Goal: Transaction & Acquisition: Purchase product/service

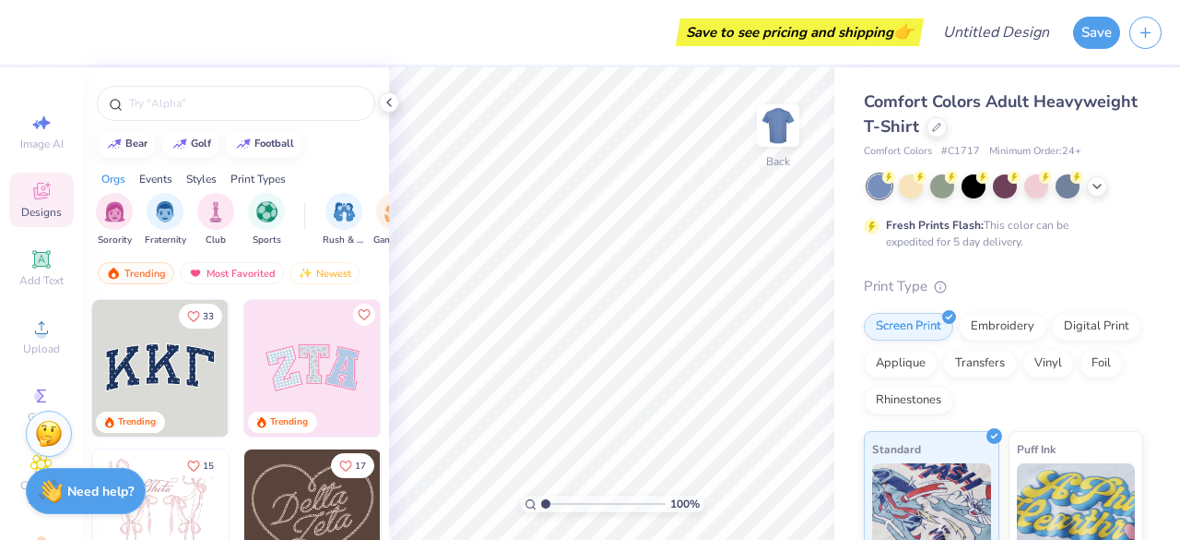
click at [1093, 186] on icon at bounding box center [1097, 186] width 15 height 15
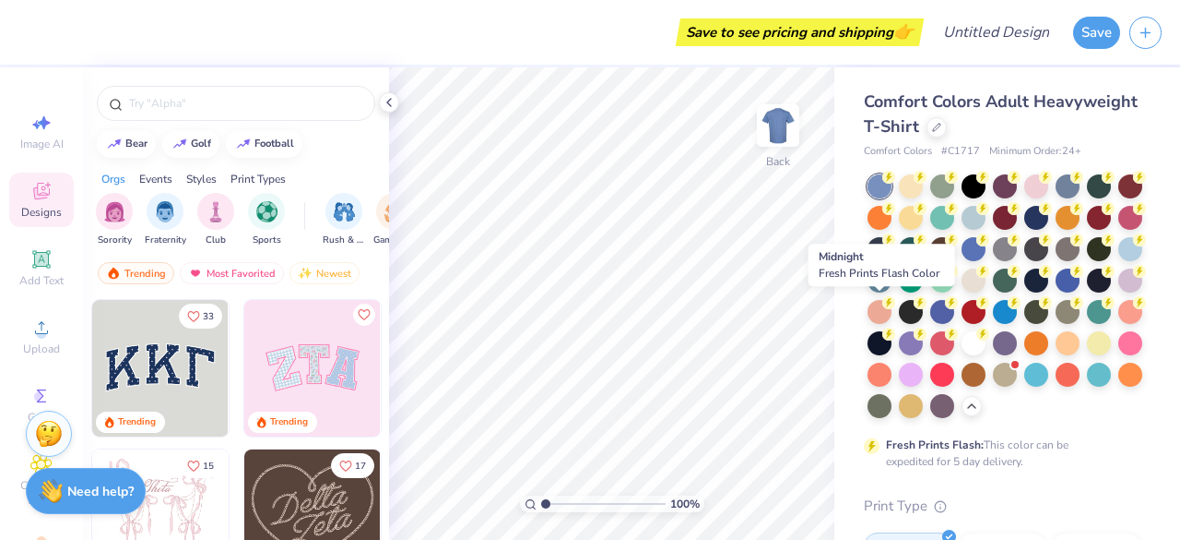
click at [1025, 292] on div at bounding box center [1037, 280] width 24 height 24
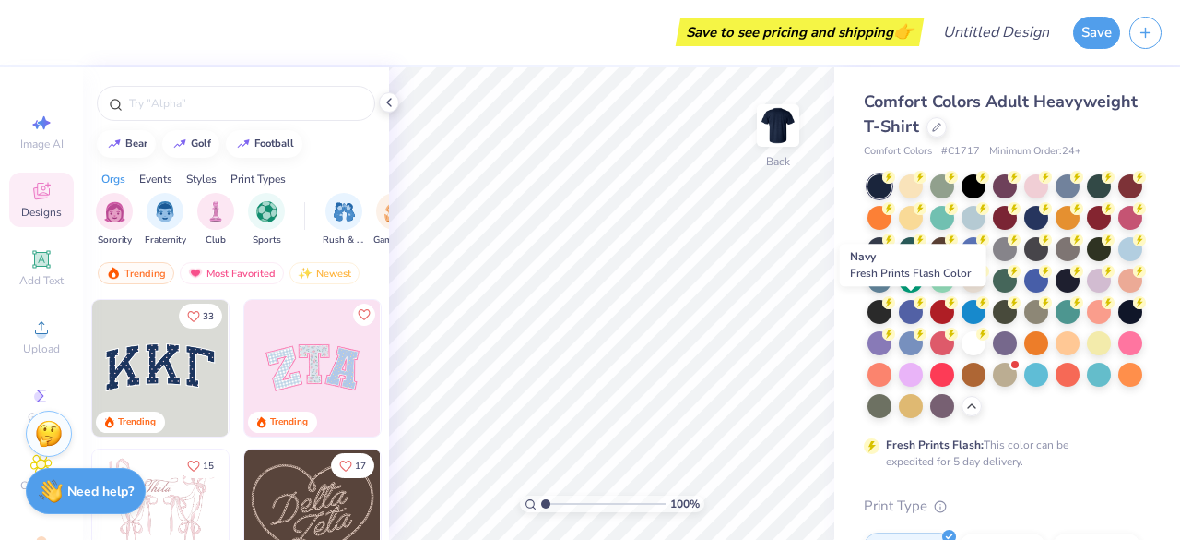
click at [1056, 292] on div at bounding box center [1068, 280] width 24 height 24
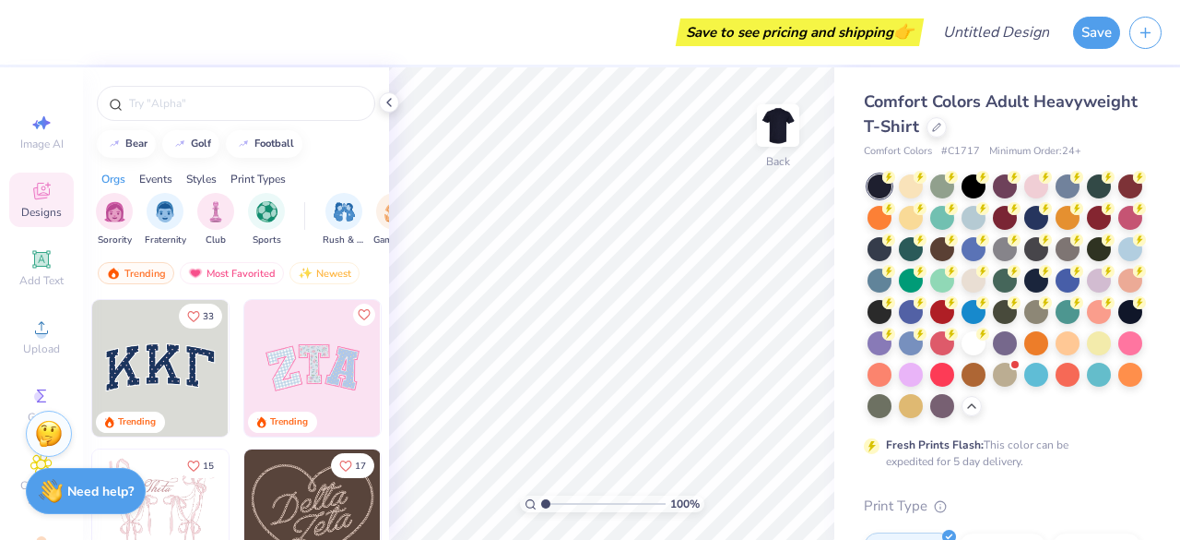
click at [947, 130] on div at bounding box center [937, 127] width 20 height 20
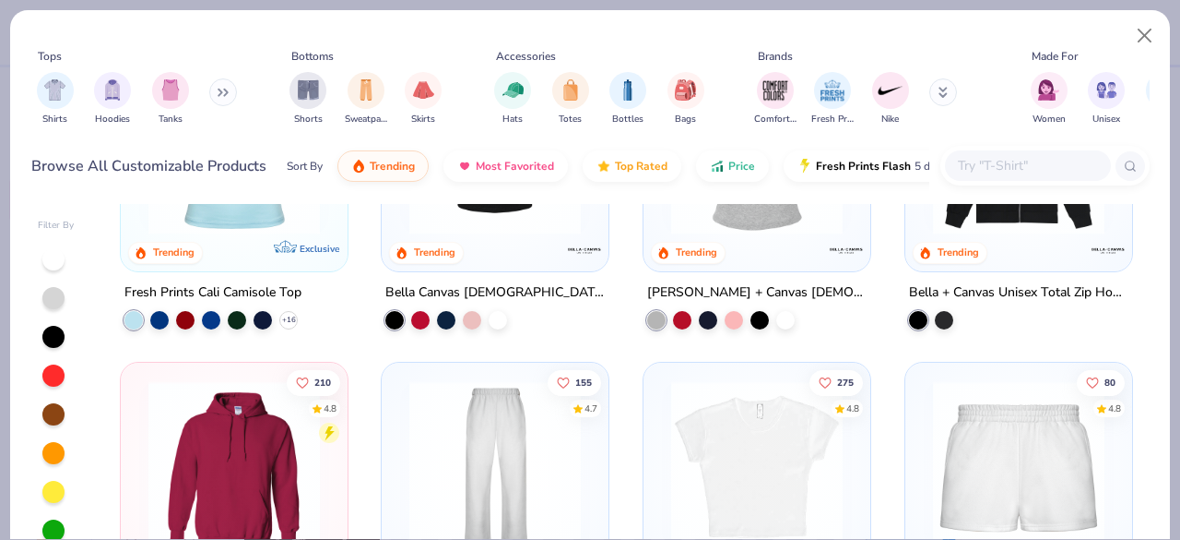
scroll to position [373, 0]
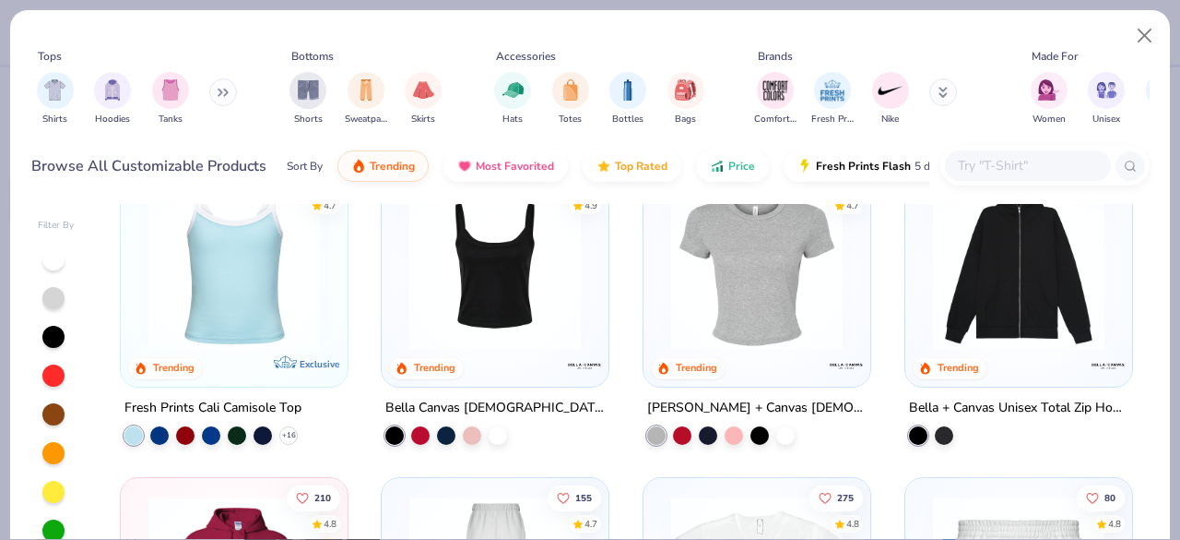
click at [1077, 162] on input "text" at bounding box center [1027, 165] width 142 height 21
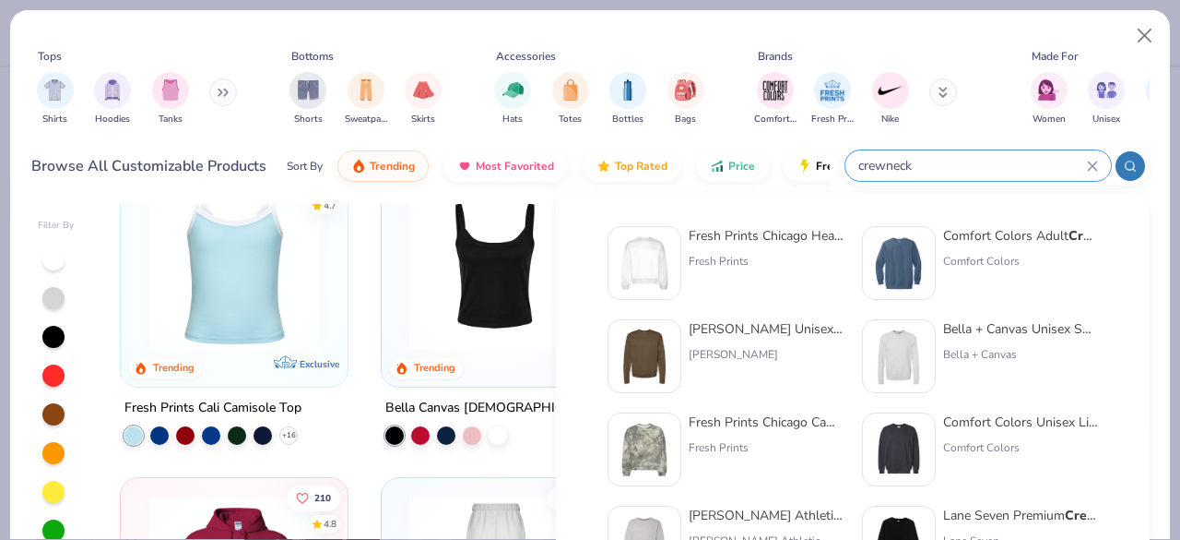
type input "crewneck"
click at [1040, 446] on div "Comfort Colors" at bounding box center [1020, 447] width 155 height 17
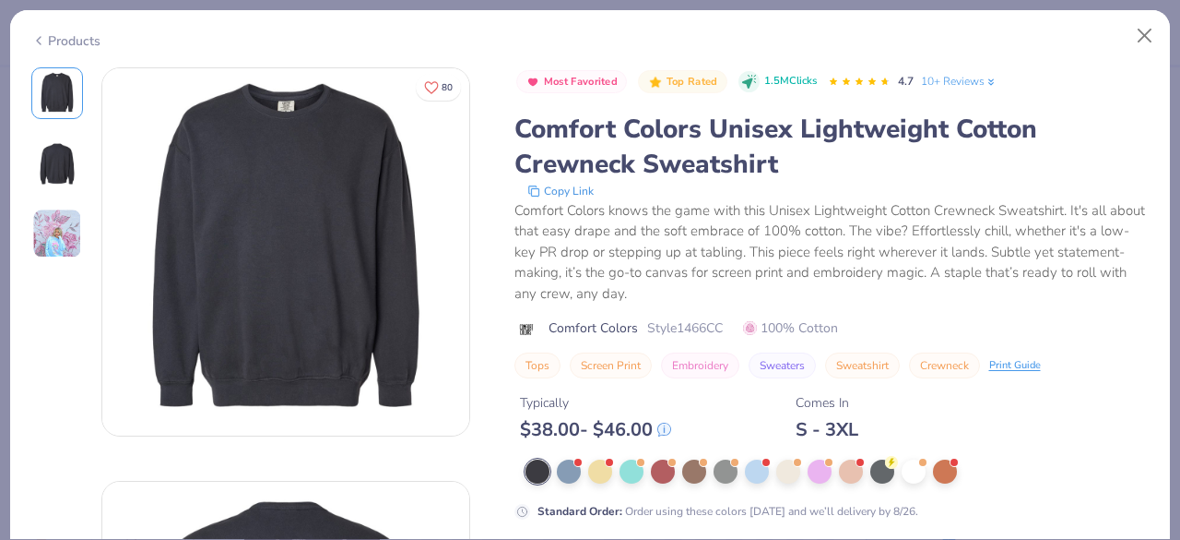
click at [1180, 72] on div "Products 80 [PERSON_NAME] [PERSON_NAME] Phi Mu, [GEOGRAPHIC_DATA] Most Favorite…" at bounding box center [590, 270] width 1180 height 540
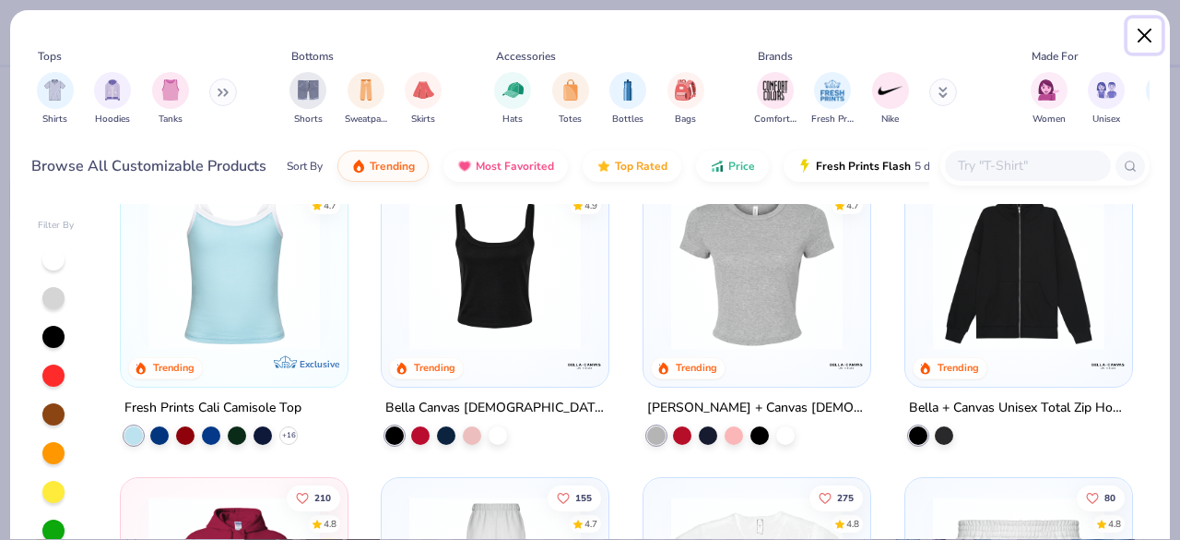
click at [1149, 49] on button "Close" at bounding box center [1145, 35] width 35 height 35
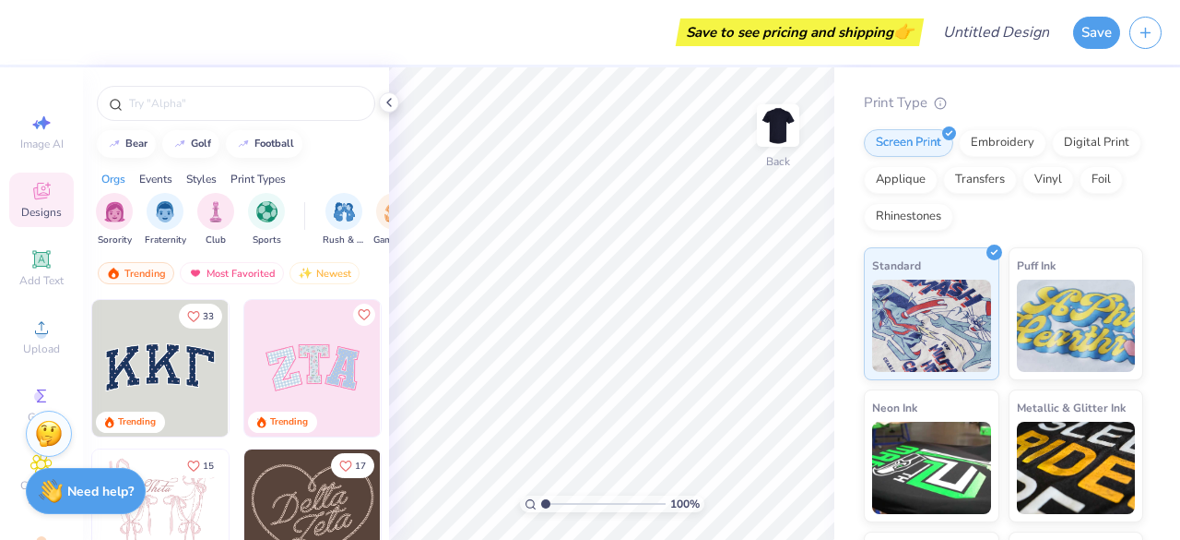
scroll to position [184, 0]
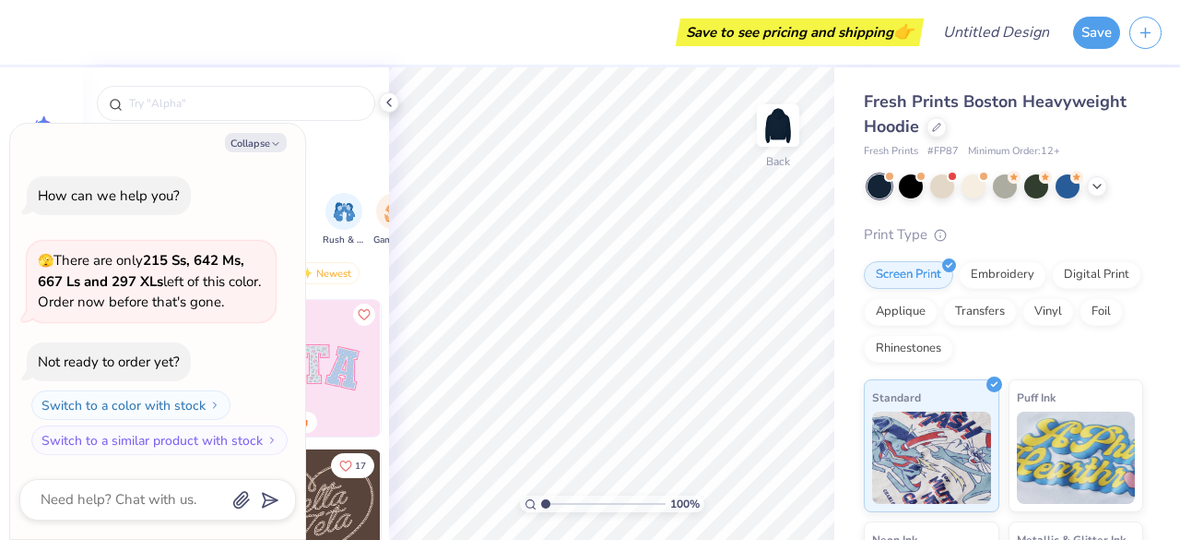
click at [269, 143] on button "Collapse" at bounding box center [256, 142] width 62 height 19
type textarea "x"
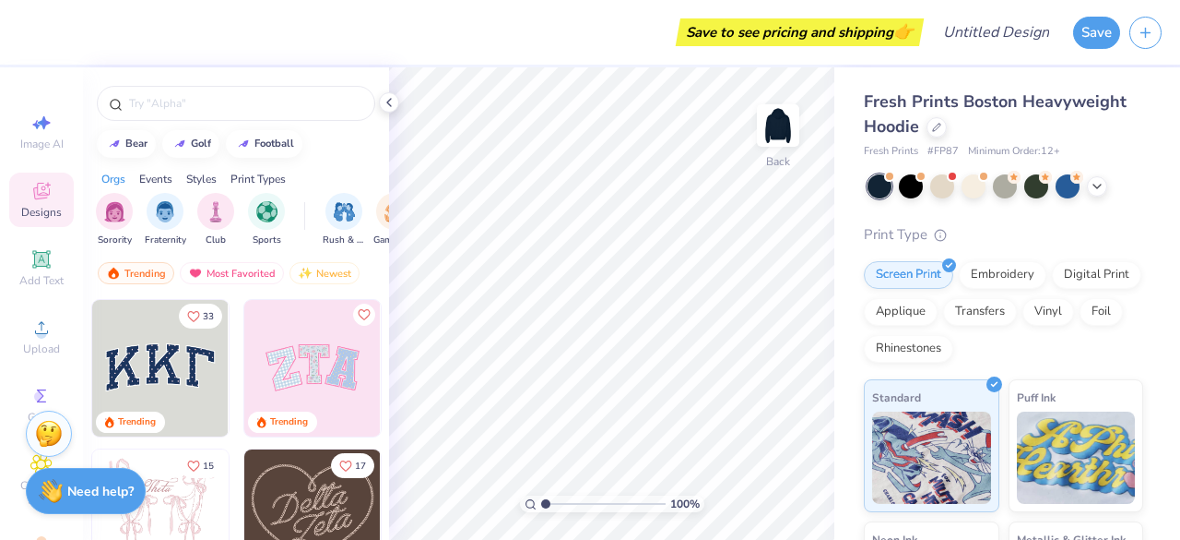
click at [219, 222] on div "filter for Club" at bounding box center [215, 211] width 37 height 37
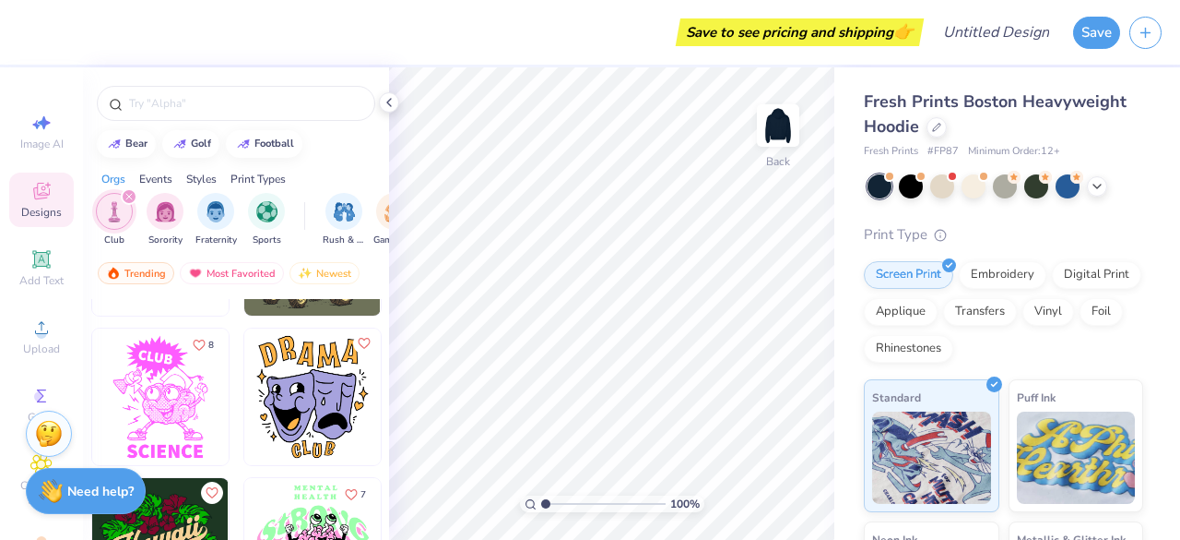
scroll to position [1934, 0]
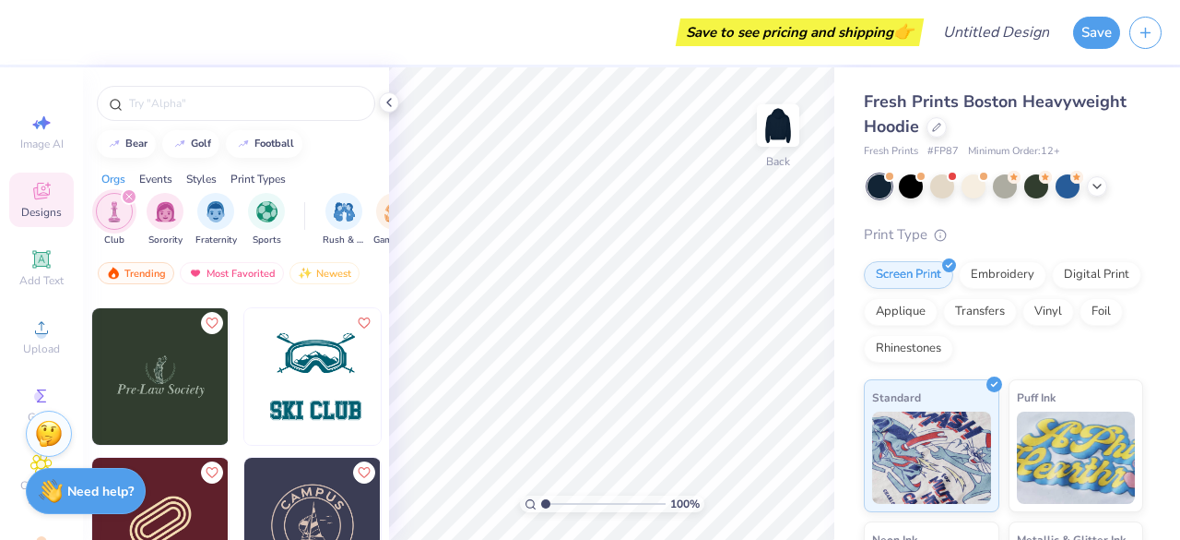
click at [42, 335] on icon at bounding box center [41, 327] width 22 height 22
click at [45, 338] on div "Upload" at bounding box center [41, 336] width 65 height 54
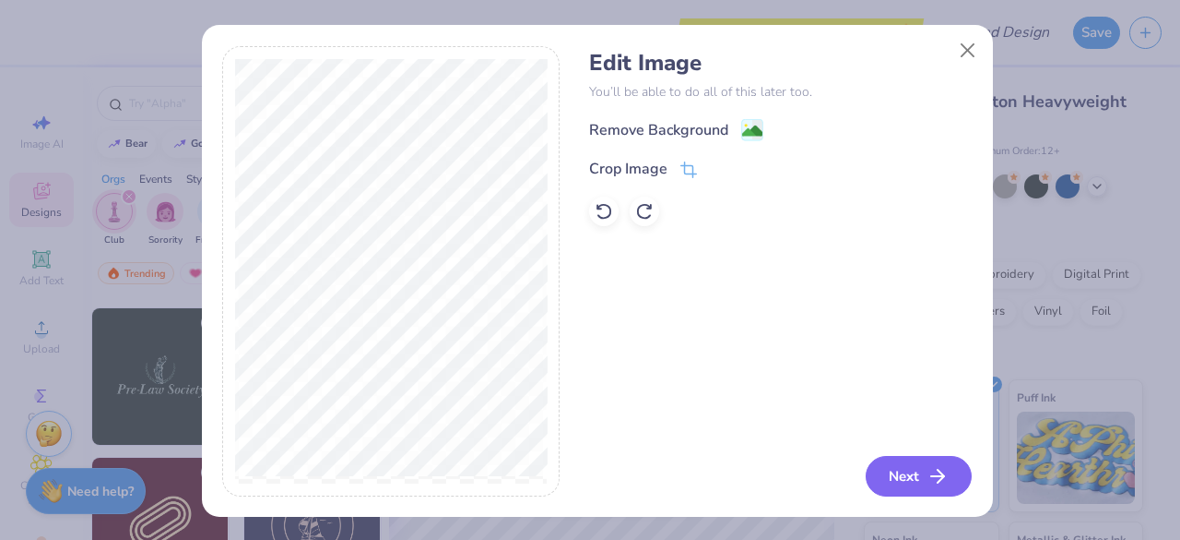
click at [917, 475] on button "Next" at bounding box center [919, 476] width 106 height 41
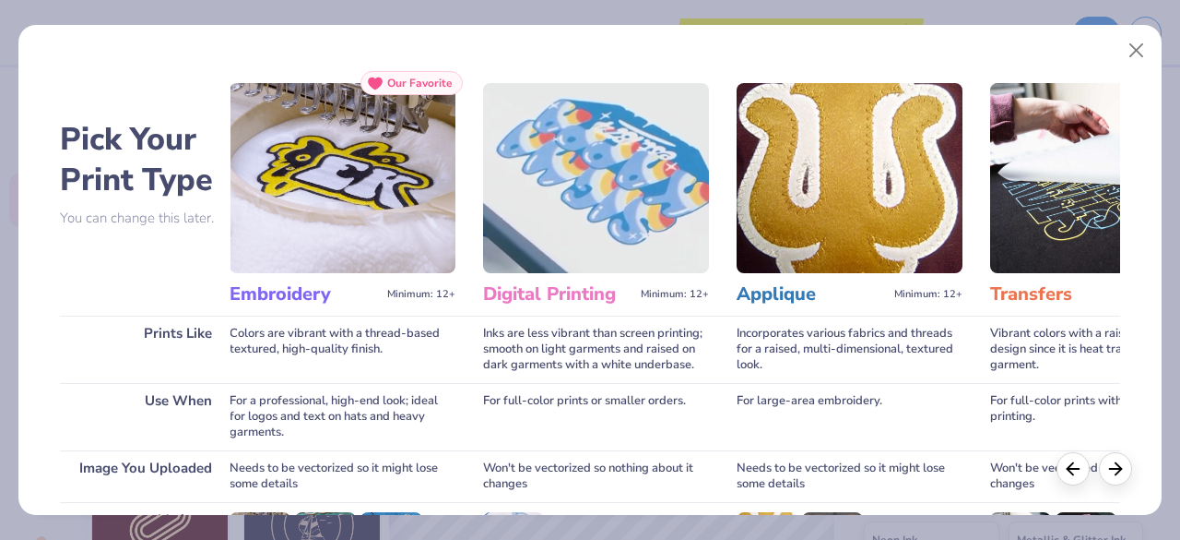
scroll to position [287, 0]
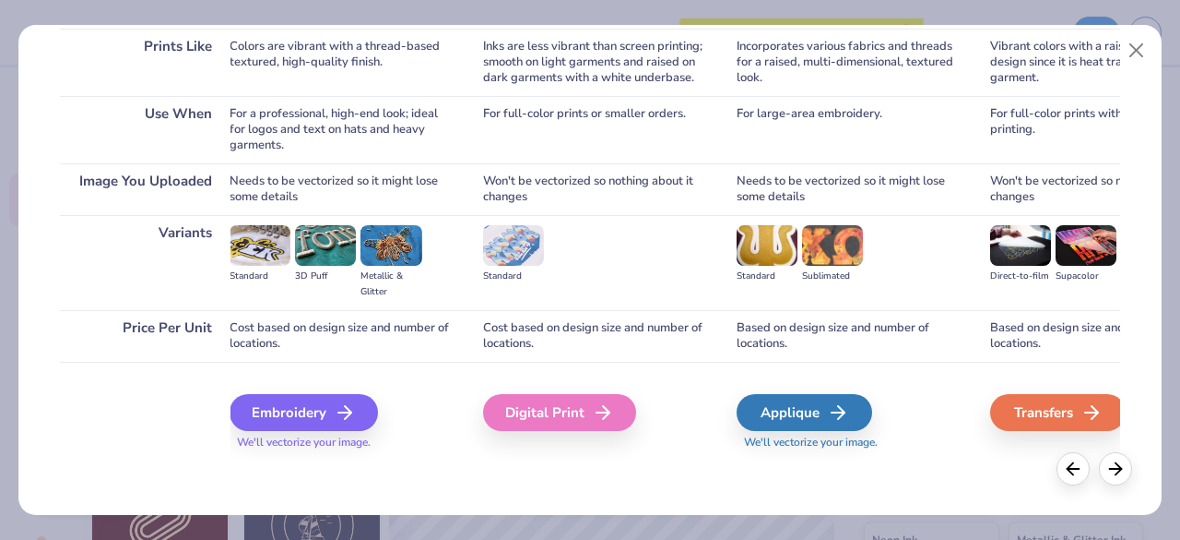
click at [574, 407] on div "Digital Print" at bounding box center [559, 412] width 153 height 37
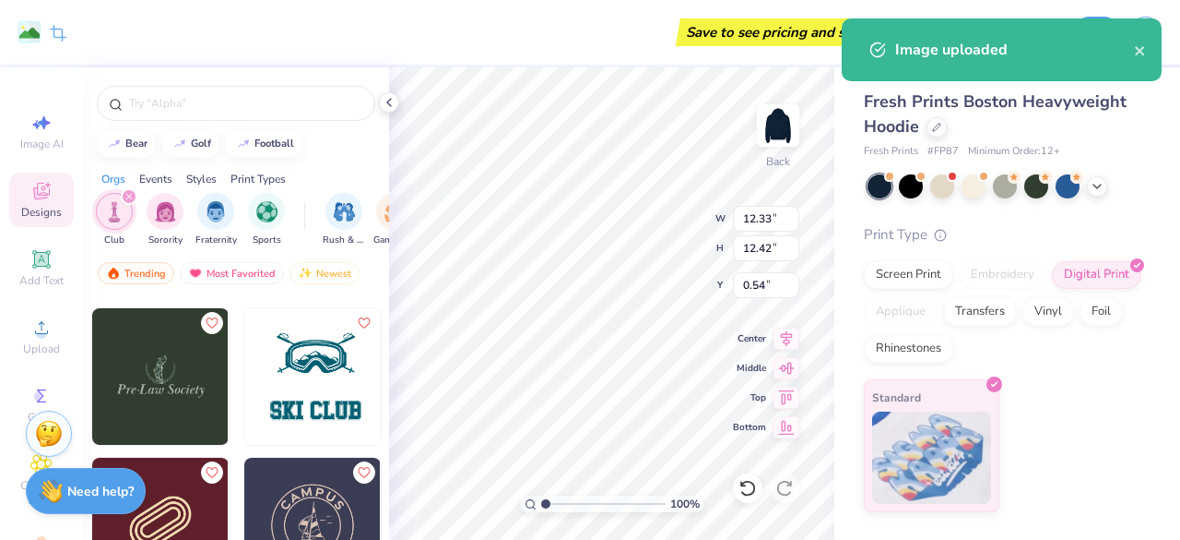
type input "1.00362553909465"
type textarea "x"
type input "1.009322145159"
type textarea "x"
type input "1.01577096978293"
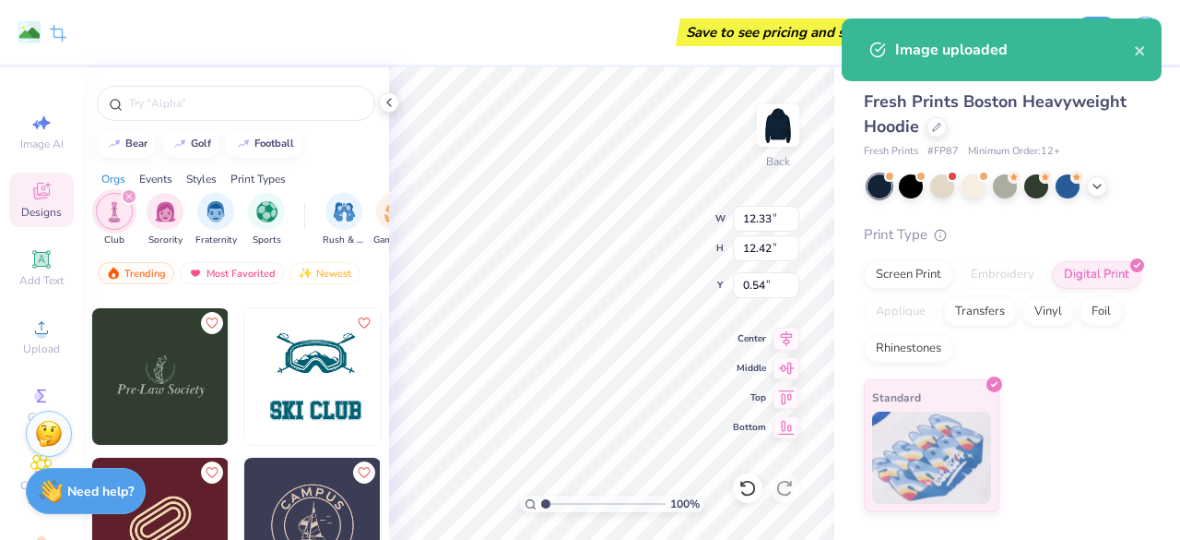
type textarea "x"
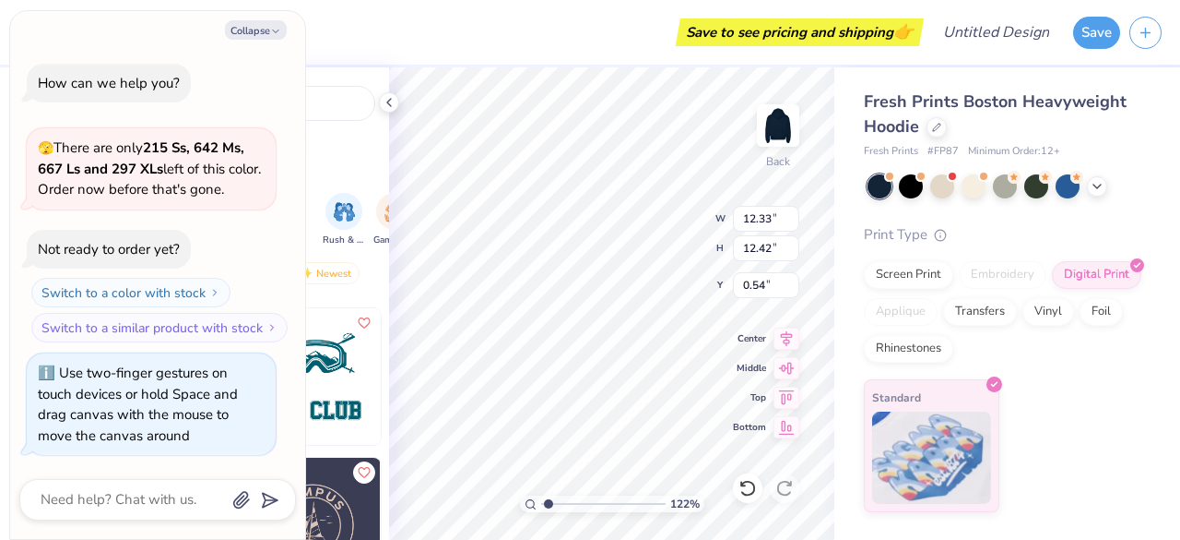
type input "1.22272748026234"
type textarea "x"
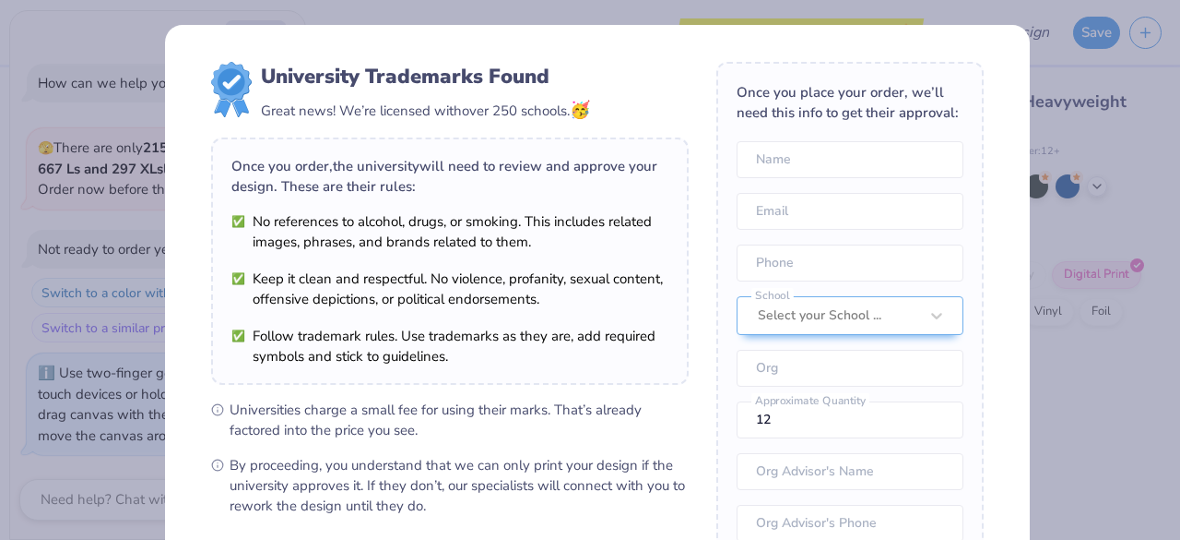
click at [634, 294] on body "Remove Background Crop Image Save to see pricing and shipping 👉 Design Title Sa…" at bounding box center [590, 270] width 1180 height 540
type input "1.22272748026234"
type textarea "x"
type input "1.22272748026234"
type textarea "x"
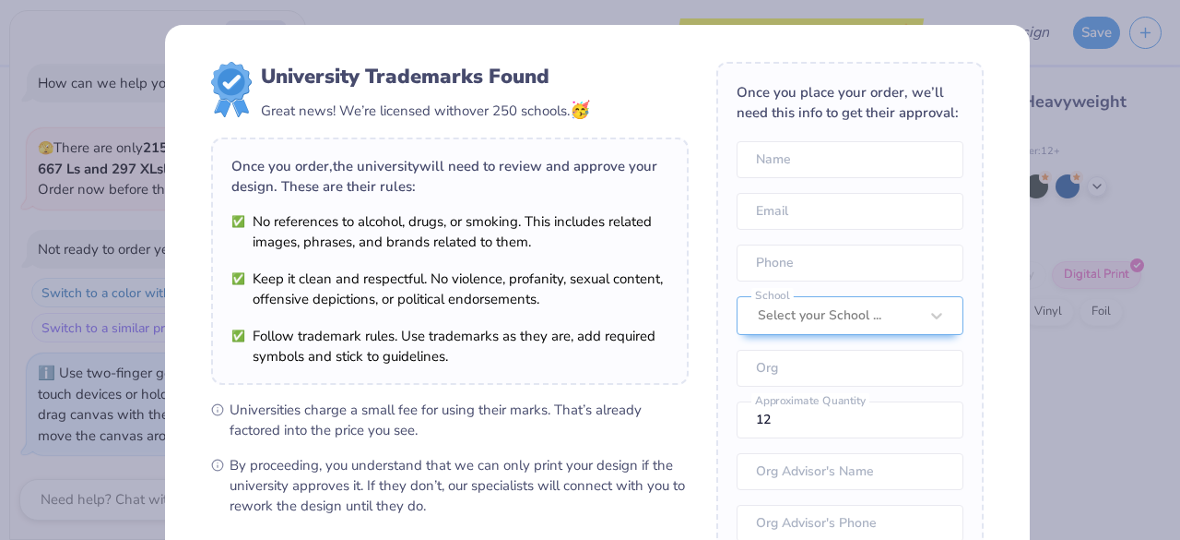
type input "1.22272748026234"
type textarea "x"
type input "9.26"
type input "9.33"
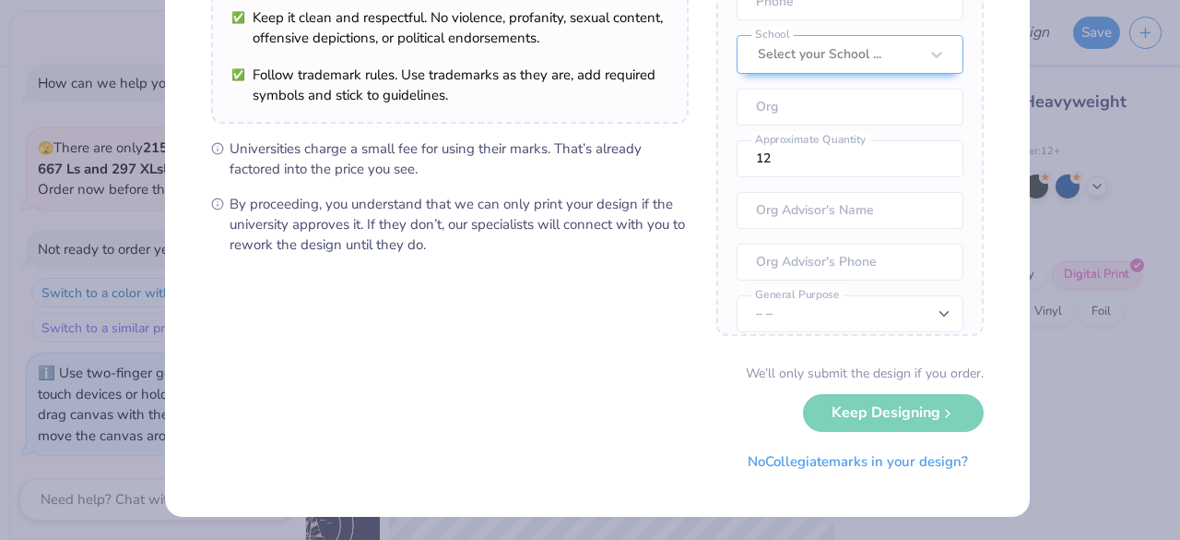
scroll to position [259, 0]
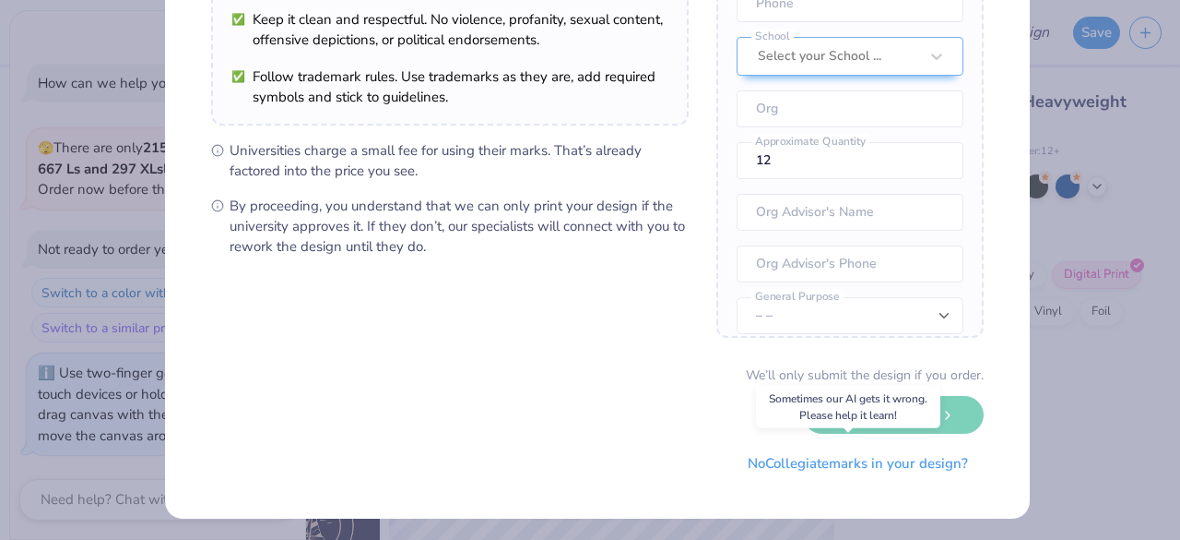
click at [784, 451] on button "No Collegiate marks in your design?" at bounding box center [858, 464] width 252 height 38
type input "1.22272748026234"
type textarea "x"
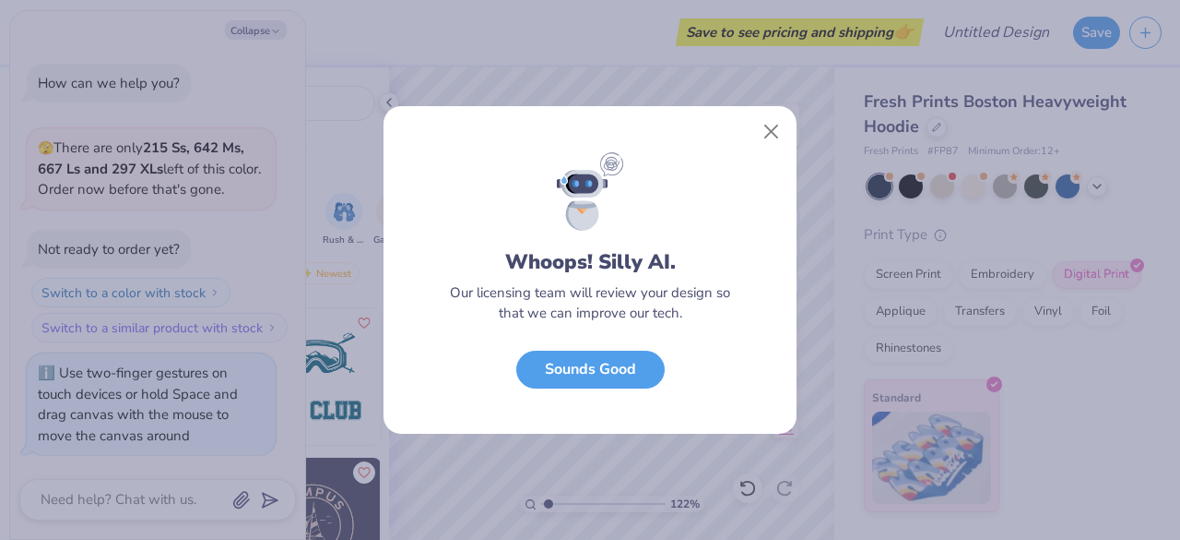
scroll to position [0, 0]
click at [623, 372] on button "Sounds Good" at bounding box center [590, 369] width 148 height 38
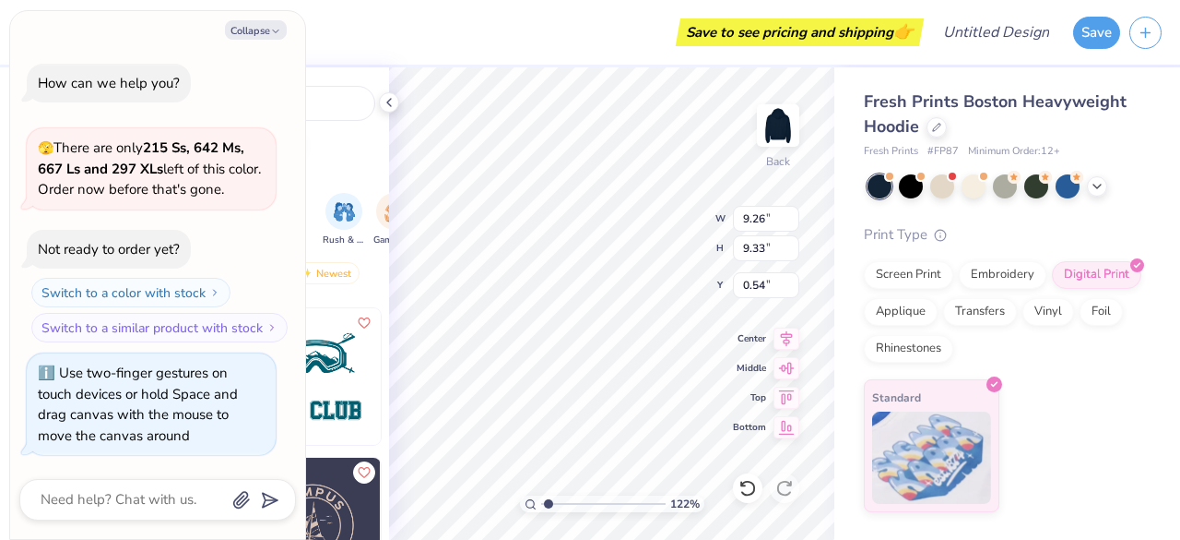
type input "1.22272748026234"
type textarea "x"
type input "1.22272748026234"
type textarea "x"
type input "1.22272748026234"
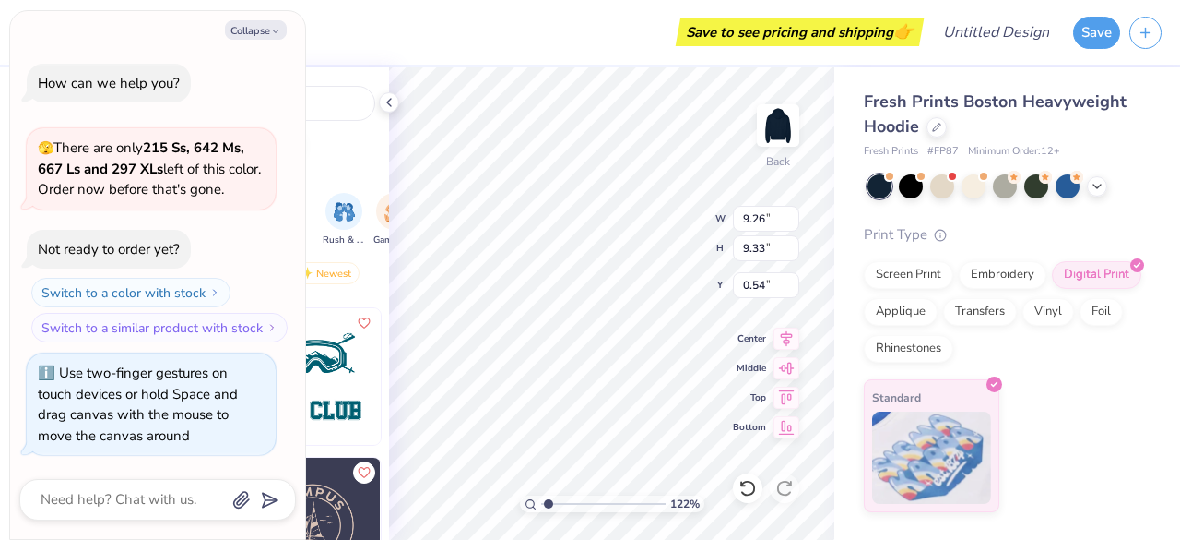
type textarea "x"
type input "1.22272748026234"
type textarea "x"
type input "4.61"
type input "4.64"
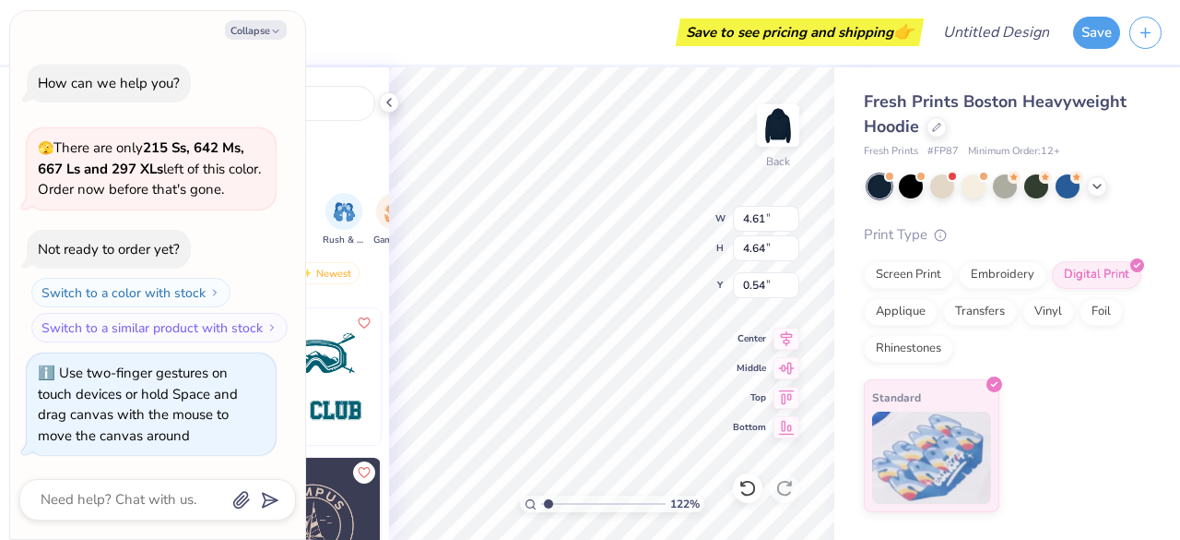
type input "1.22272748026234"
type textarea "x"
type input "1.22272748026234"
type textarea "x"
type input "1.22272748026234"
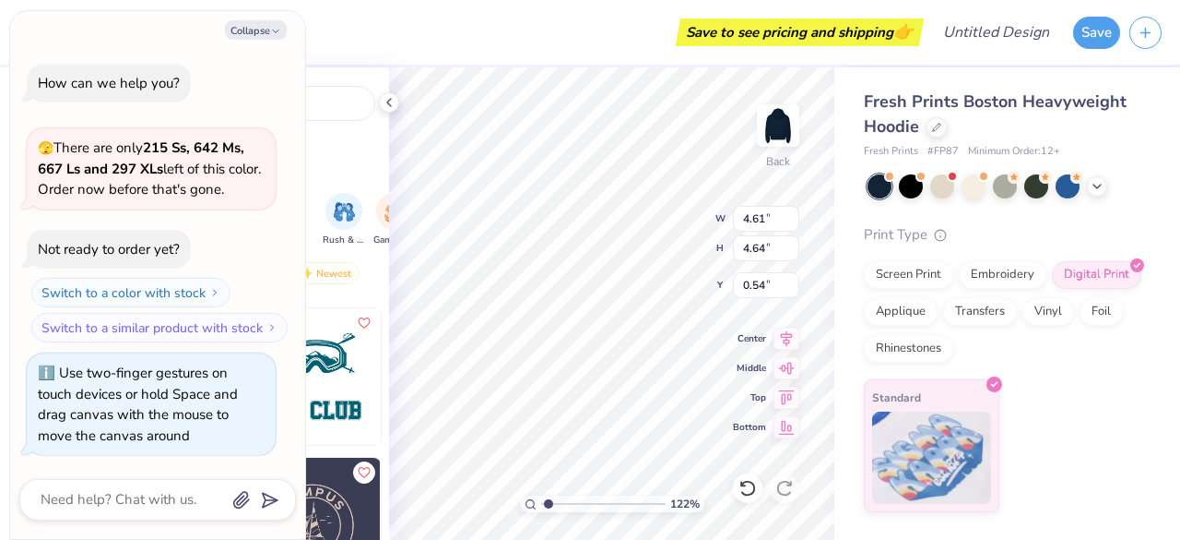
type textarea "x"
type input "1.22272748026234"
type textarea "x"
type input "2.11"
type input "1.22272748026234"
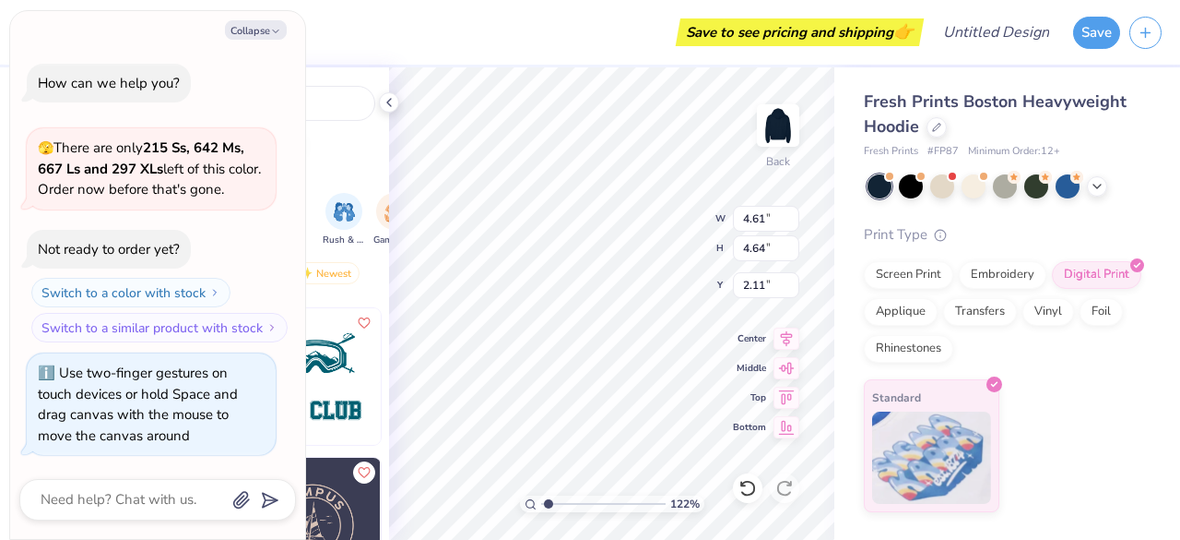
type textarea "x"
type input "1.22272748026234"
type textarea "x"
type input "1.22272748026234"
type textarea "x"
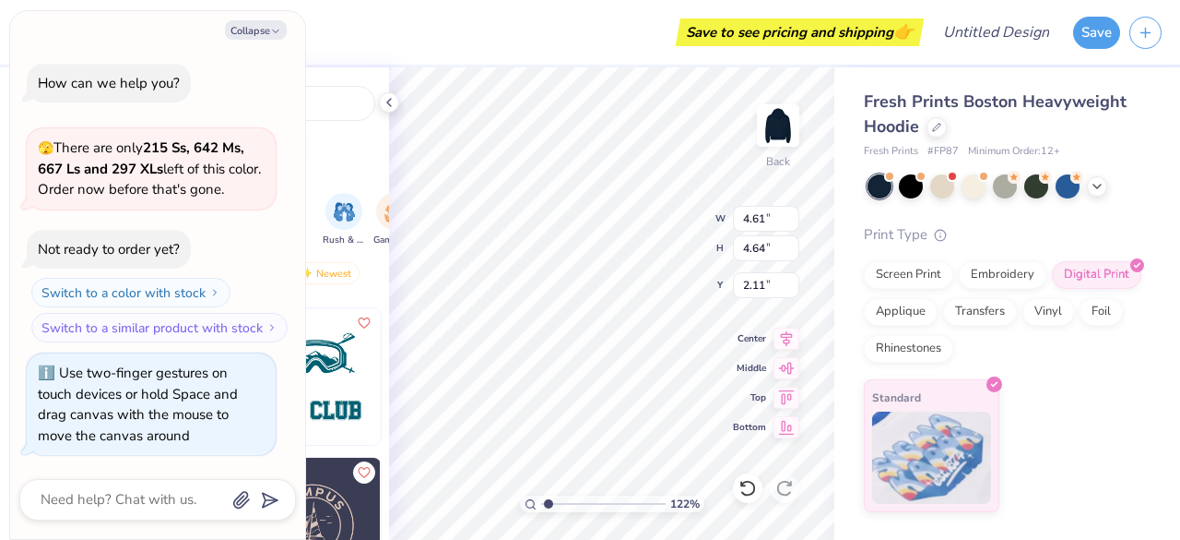
type input "1.22272748026234"
type textarea "x"
type input "3.00"
type input "1.22272748026234"
type textarea "x"
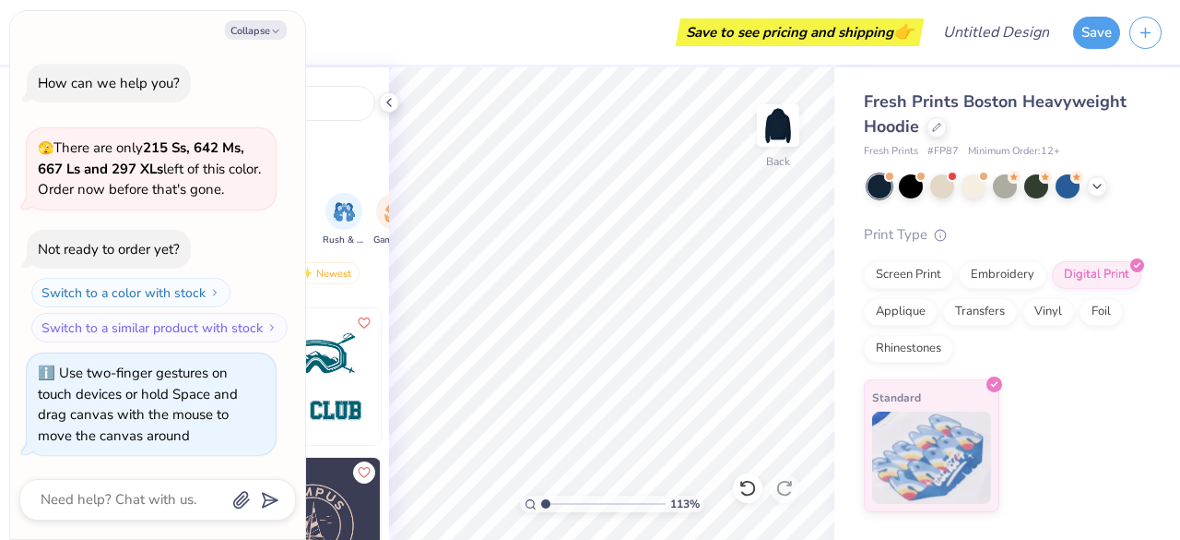
type input "1.05465416706671"
click at [251, 35] on button "Collapse" at bounding box center [256, 29] width 62 height 19
type textarea "x"
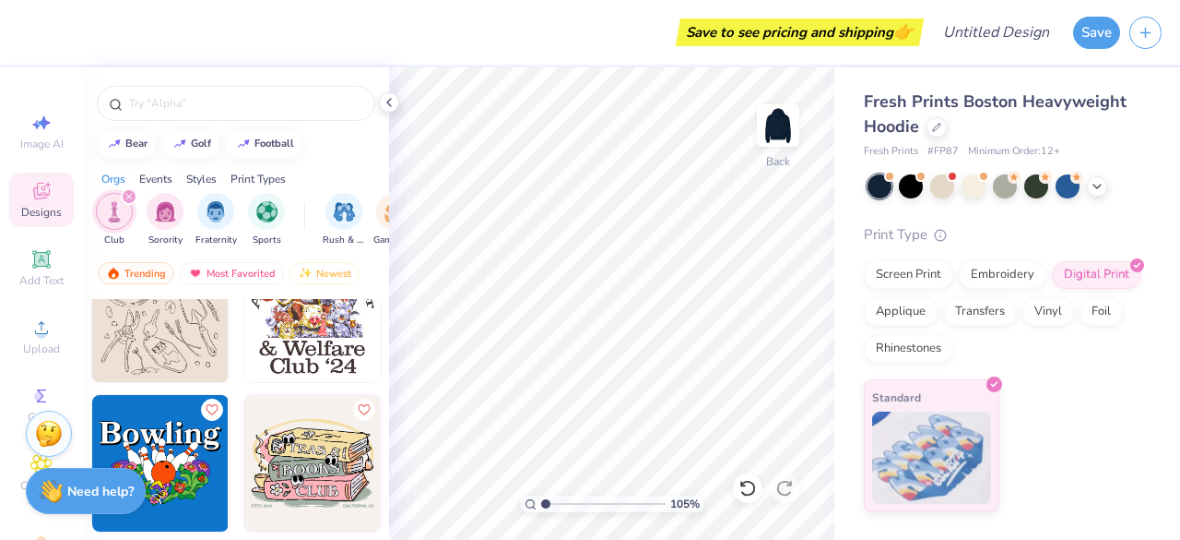
scroll to position [3043, 0]
click at [784, 121] on img at bounding box center [778, 125] width 37 height 37
click at [764, 140] on img at bounding box center [778, 125] width 37 height 37
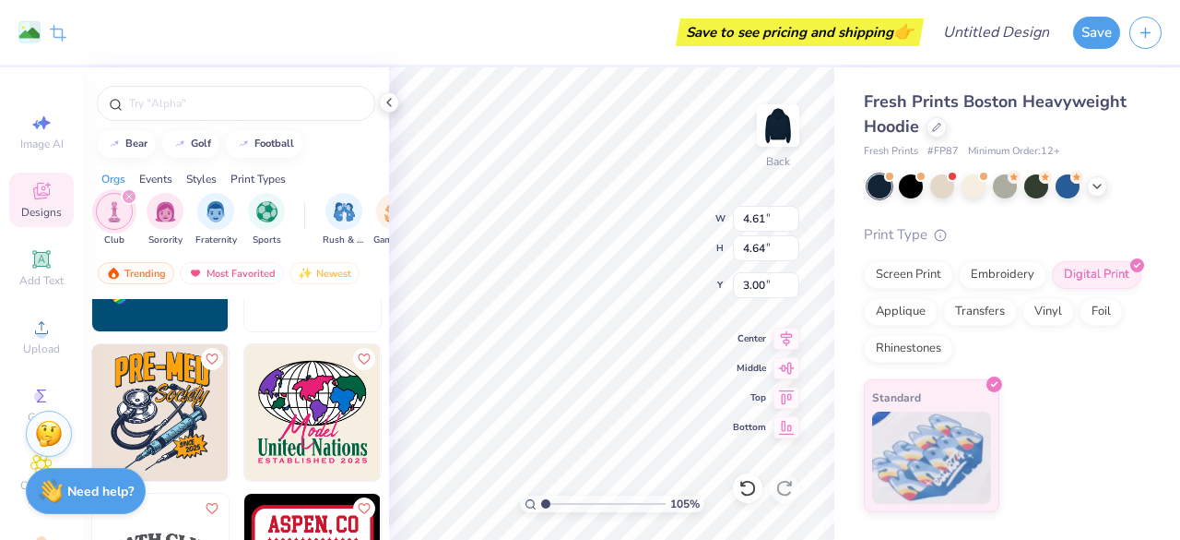
scroll to position [8943, 0]
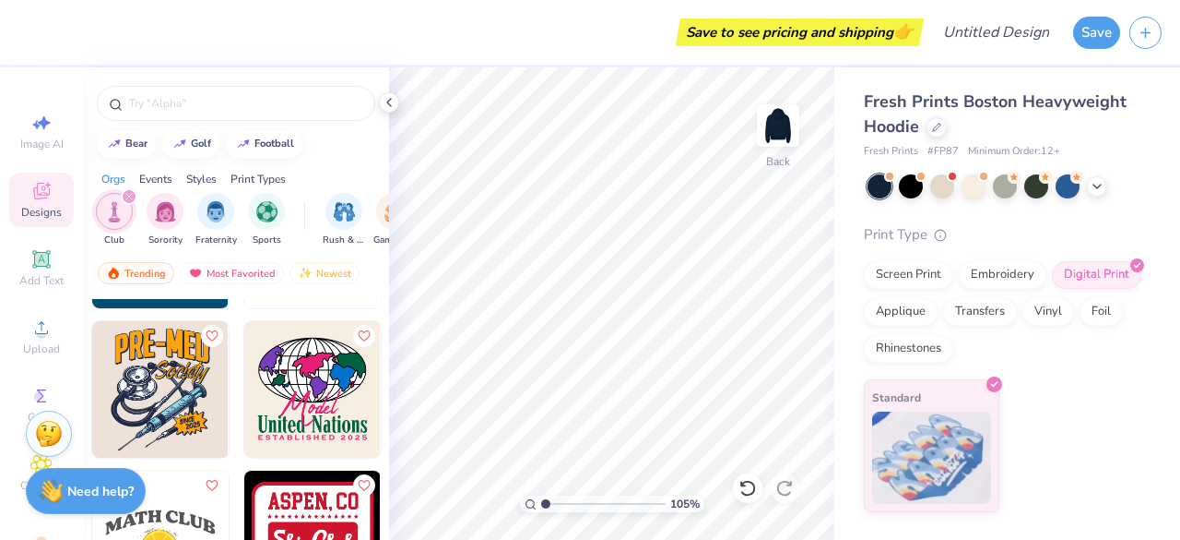
click at [789, 133] on img at bounding box center [778, 125] width 37 height 37
click at [32, 259] on icon at bounding box center [41, 259] width 18 height 18
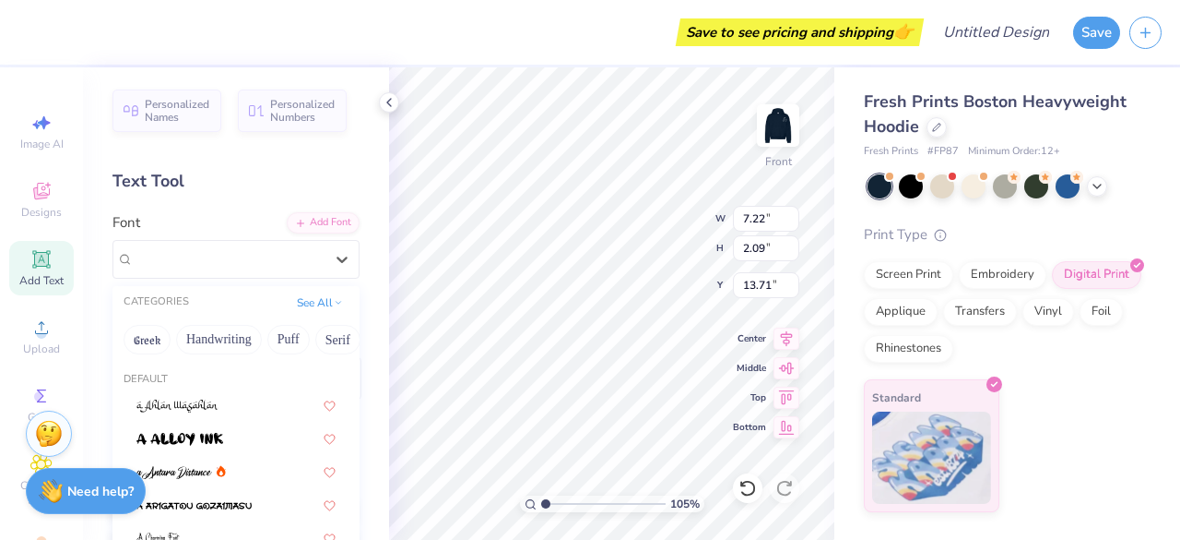
click at [282, 254] on div "Super Dream" at bounding box center [229, 258] width 194 height 29
click at [294, 340] on button "Puff" at bounding box center [288, 340] width 42 height 30
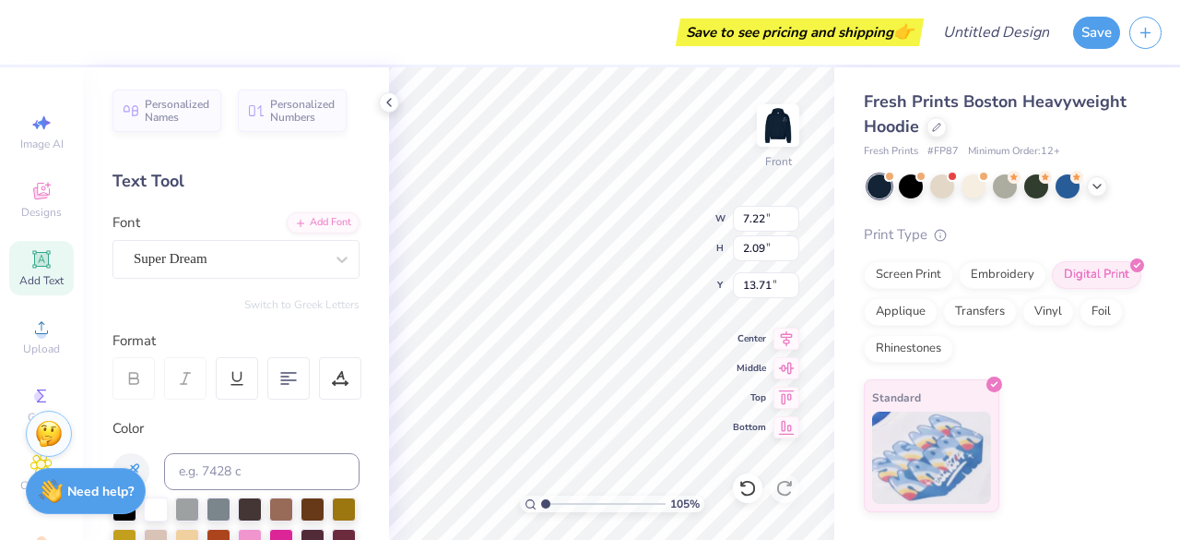
scroll to position [15, 2]
type input "1.05465416706671"
type textarea "TXT"
type input "1.05465416706671"
type textarea "XT"
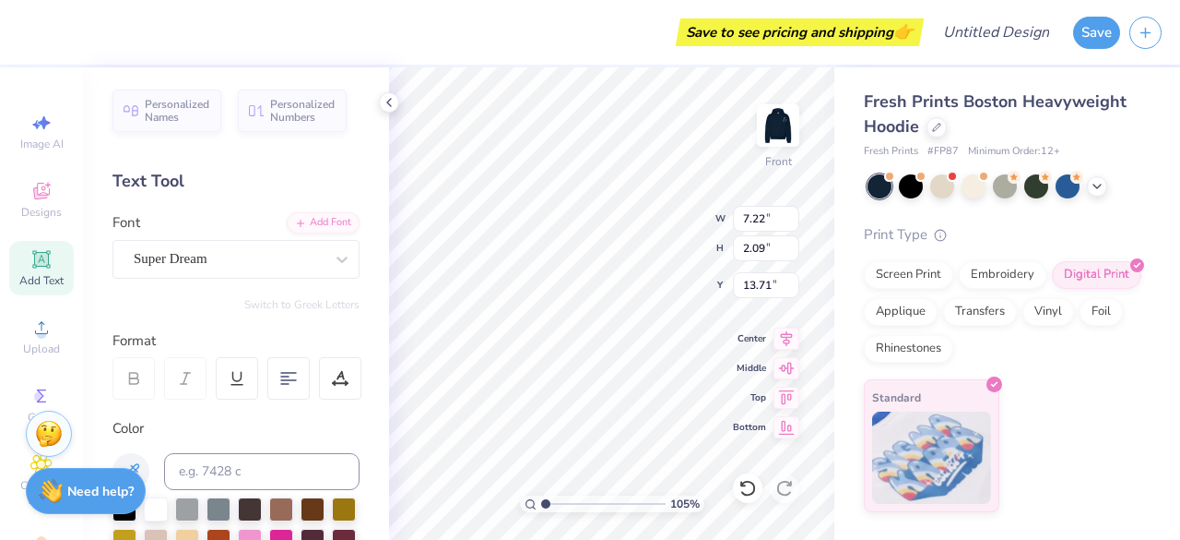
type input "1.05465416706671"
type textarea "X"
type input "1.05465416706671"
type textarea "B"
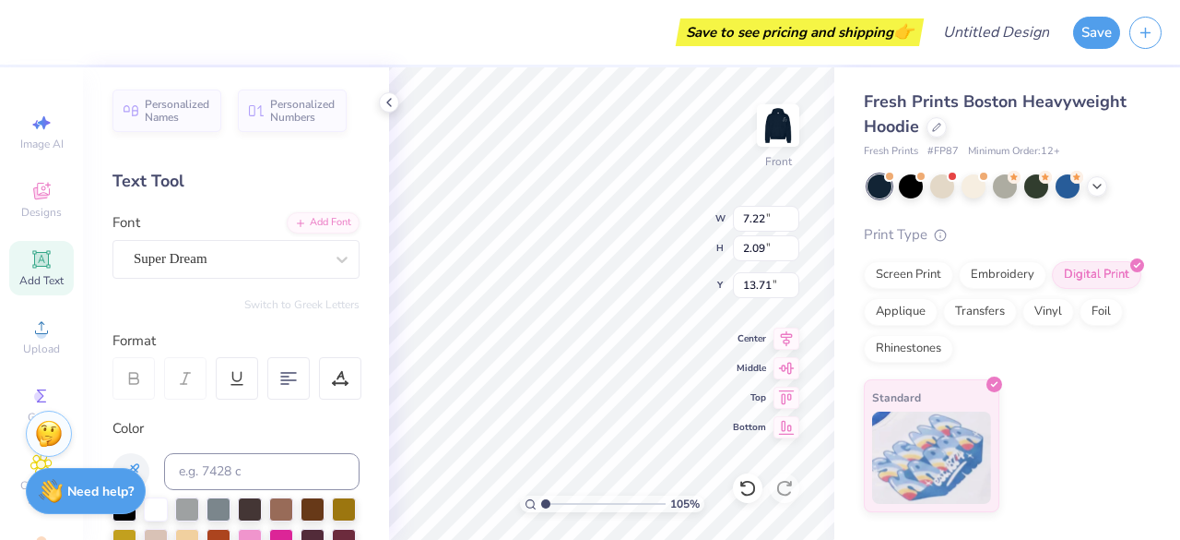
type input "1.05465416706671"
type textarea "Bo"
type input "1.05465416706671"
type textarea "Boa"
type input "1.05465416706671"
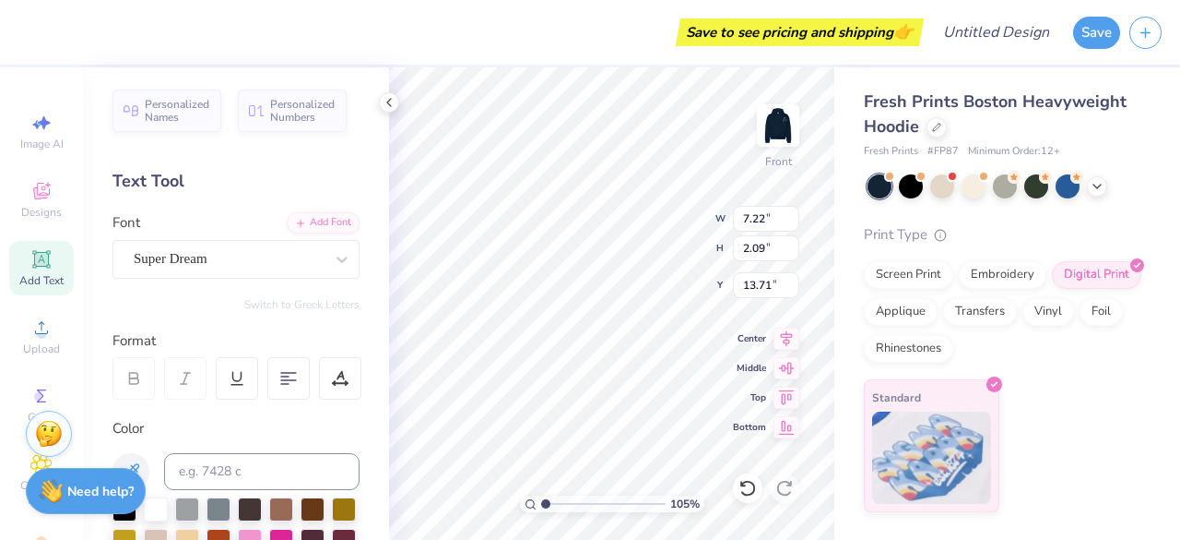
type textarea "Boar"
type input "1.05465416706671"
type textarea "Board"
type input "1.05465416706671"
type textarea "Board"
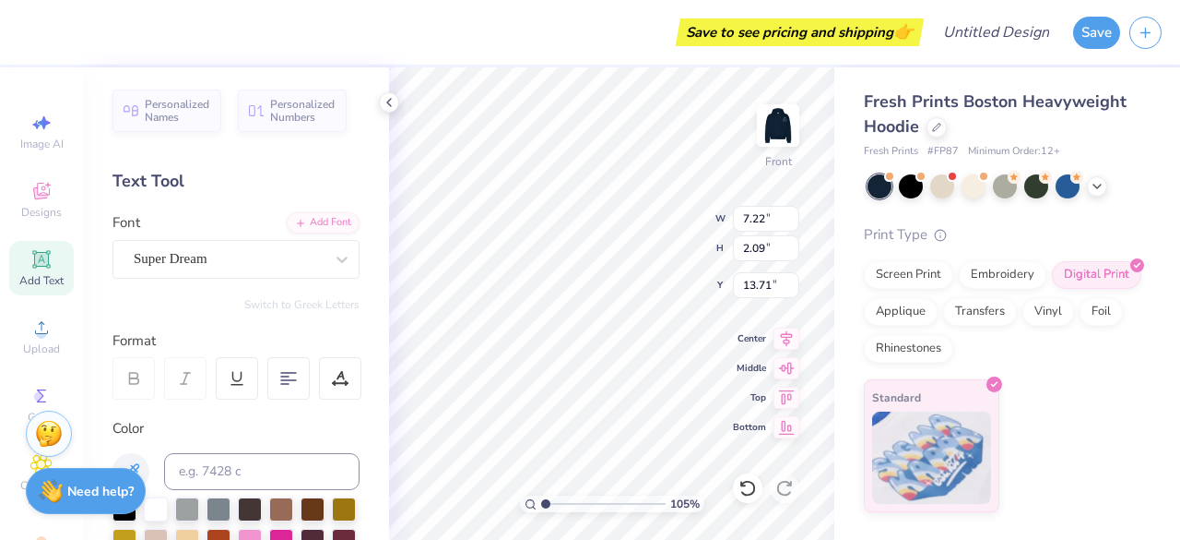
scroll to position [15, 3]
type input "1.05465416706671"
type textarea "Board 2"
type input "1.05465416706671"
type textarea "Board 25"
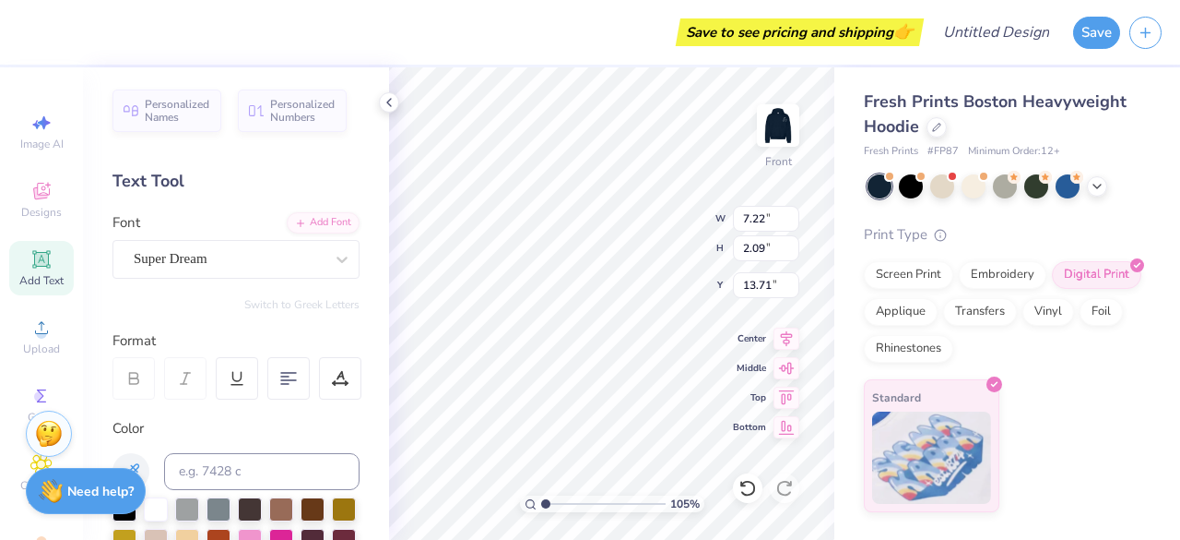
scroll to position [15, 4]
type input "1.05465416706671"
type textarea "Board 25'"
type input "1.05465416706671"
type textarea "Board 25'-"
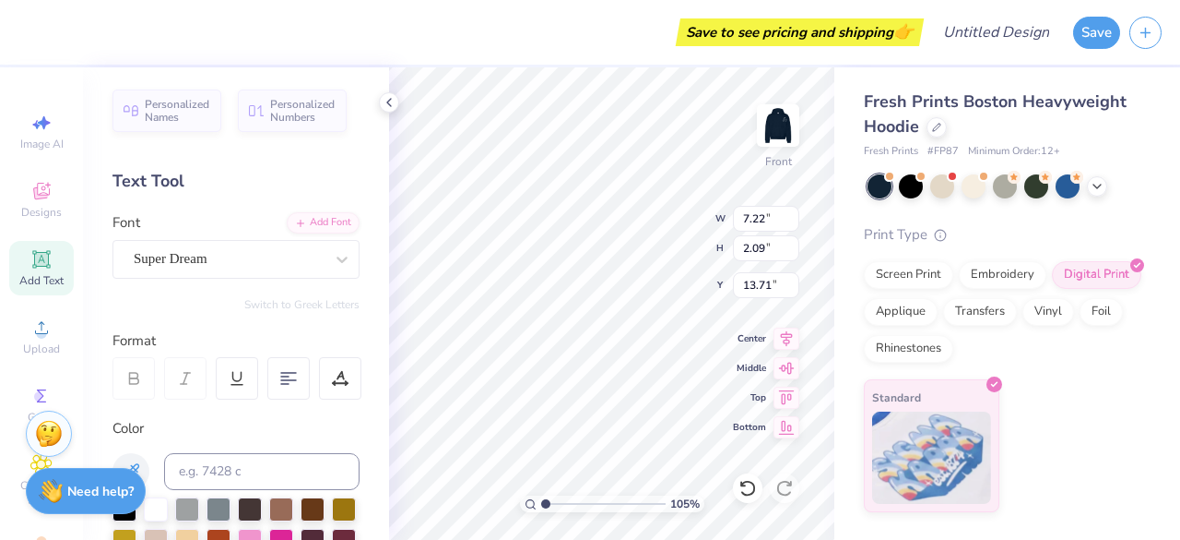
type input "1.05465416706671"
type textarea "Board 25'-2"
type input "1.05465416706671"
type textarea "Board 25'-26"
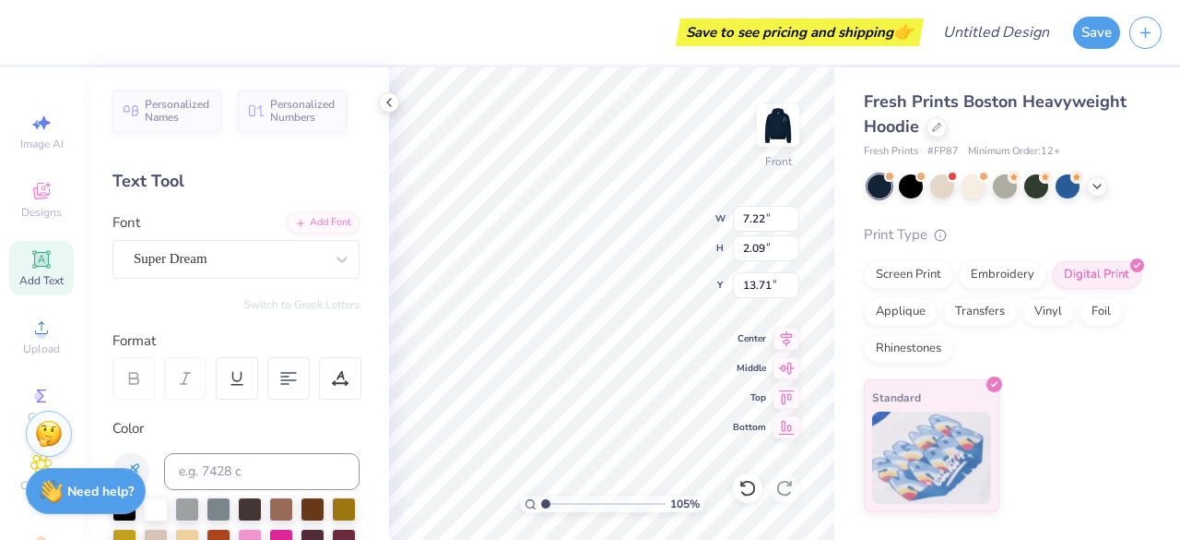
type input "1.05465416706671"
type textarea "Board 25'-26'"
click at [304, 271] on div "Super Dream" at bounding box center [229, 258] width 194 height 29
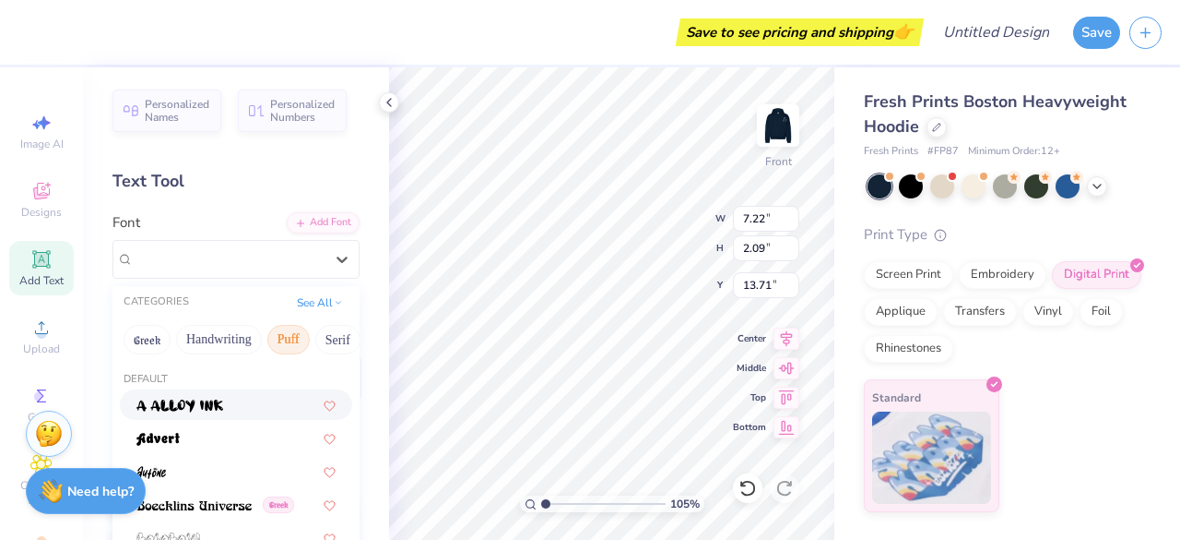
click at [284, 266] on div "Super Dream" at bounding box center [229, 258] width 194 height 29
click at [290, 342] on button "Puff" at bounding box center [288, 340] width 42 height 30
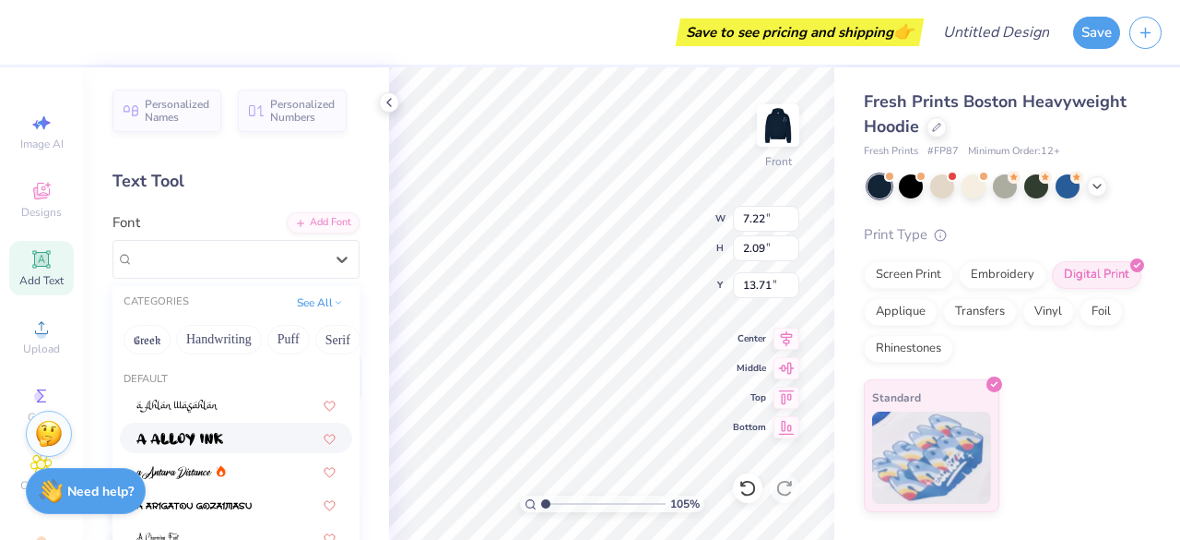
click at [150, 339] on button "Greek" at bounding box center [147, 340] width 47 height 30
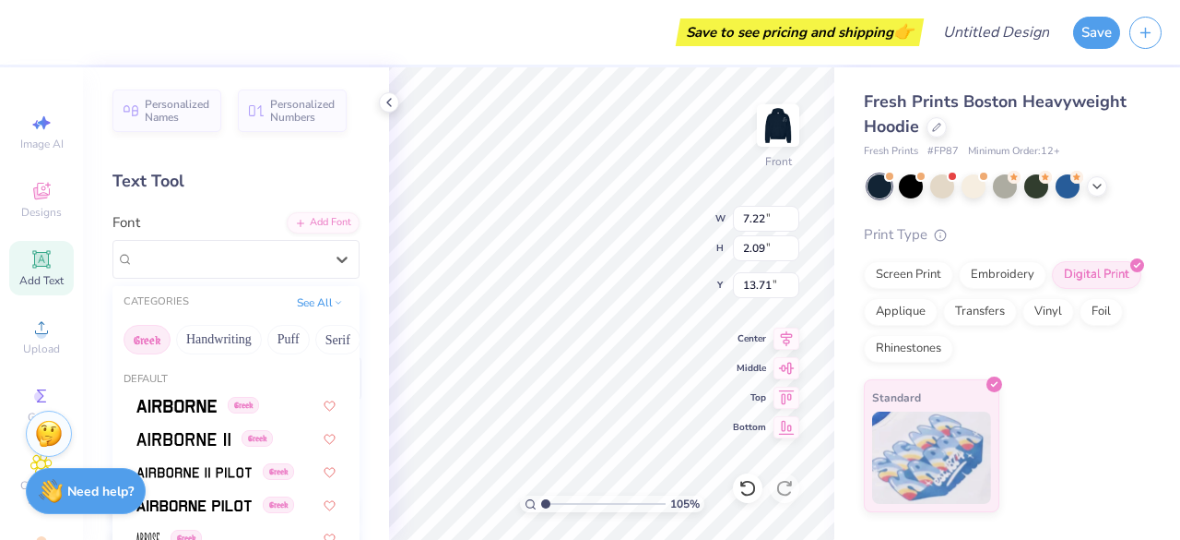
click at [208, 331] on button "Handwriting" at bounding box center [219, 340] width 86 height 30
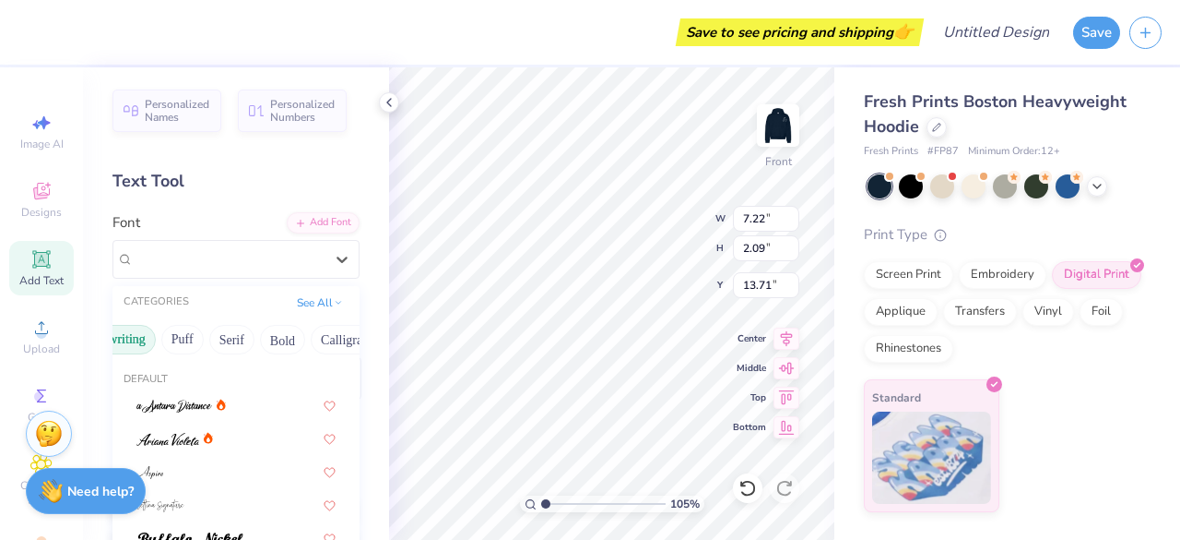
scroll to position [0, 113]
click at [241, 338] on button "Serif" at bounding box center [225, 340] width 45 height 30
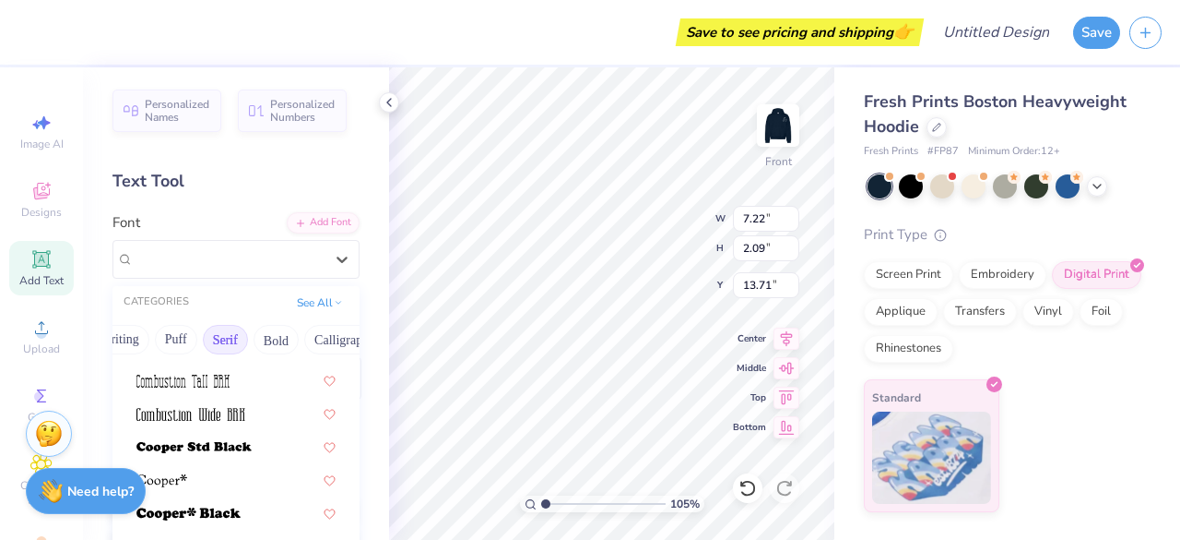
scroll to position [770, 0]
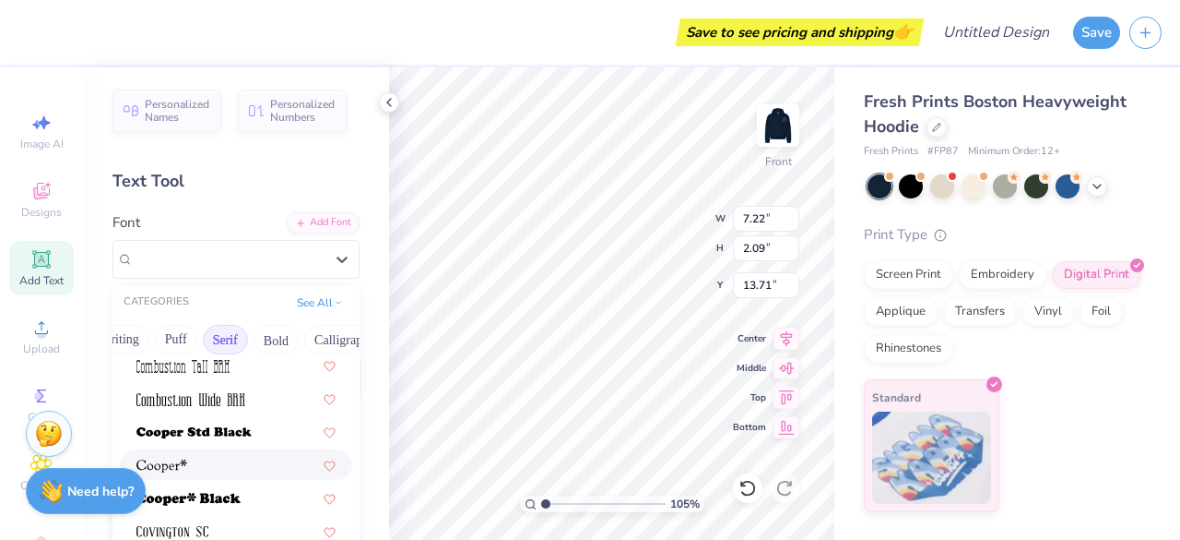
click at [207, 462] on div at bounding box center [235, 464] width 199 height 19
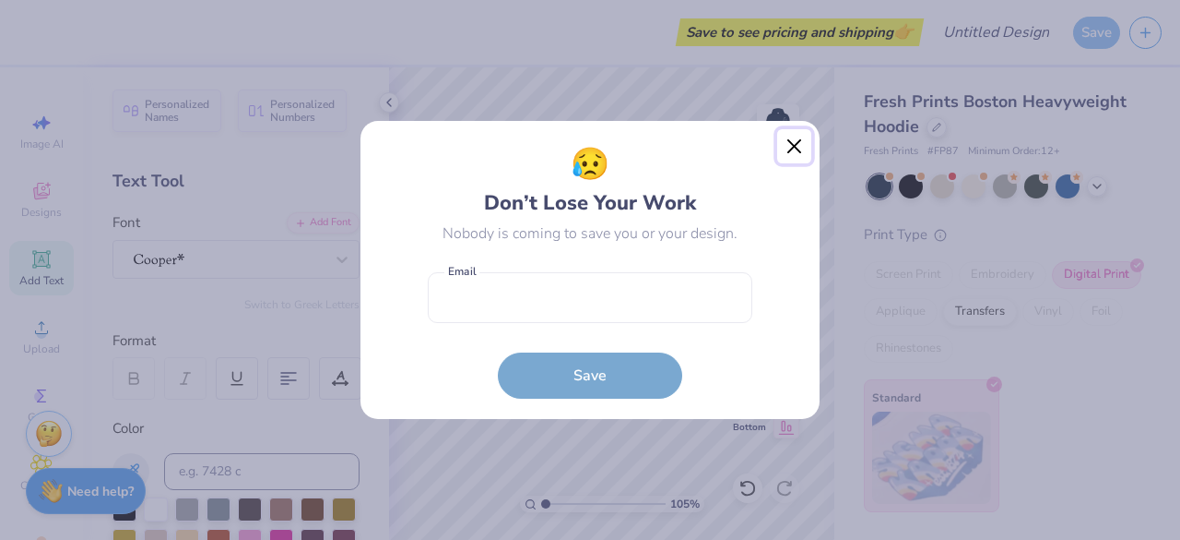
click at [792, 150] on button "Close" at bounding box center [794, 146] width 35 height 35
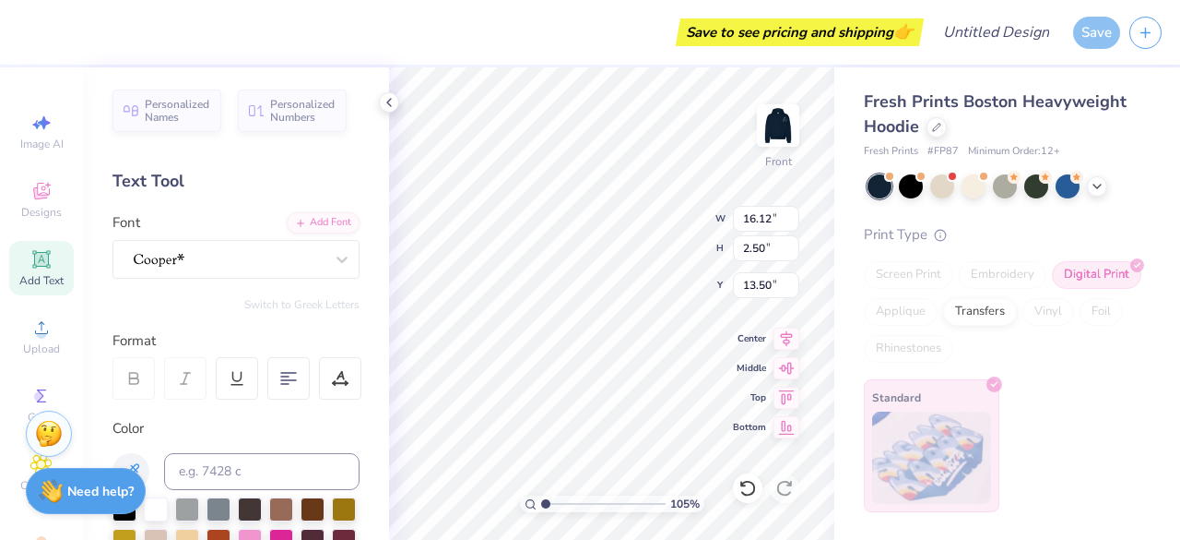
type input "1.05465416706671"
